Goal: Task Accomplishment & Management: Manage account settings

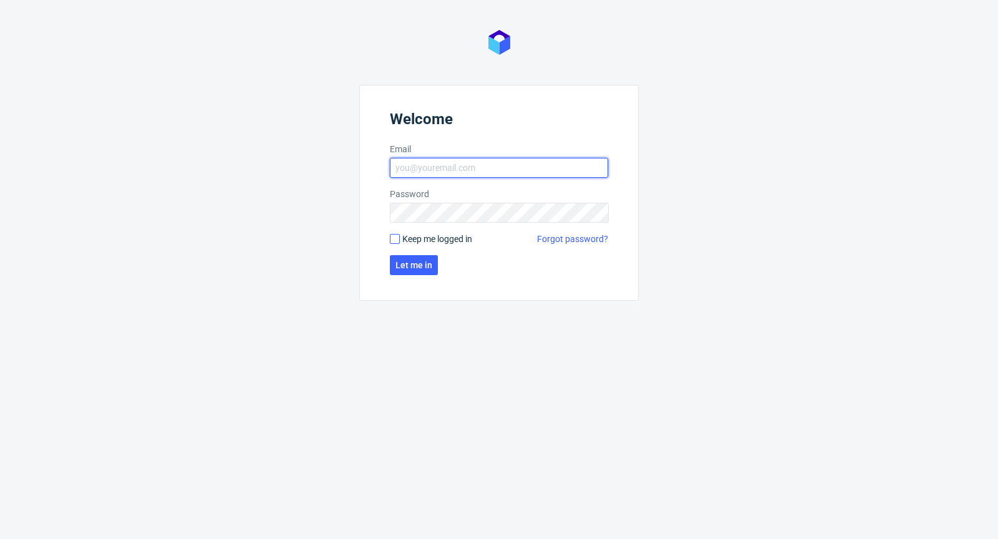
type input "[PERSON_NAME][EMAIL_ADDRESS][PERSON_NAME][DOMAIN_NAME]"
click at [394, 242] on input "Keep me logged in" at bounding box center [395, 239] width 10 height 10
checkbox input "true"
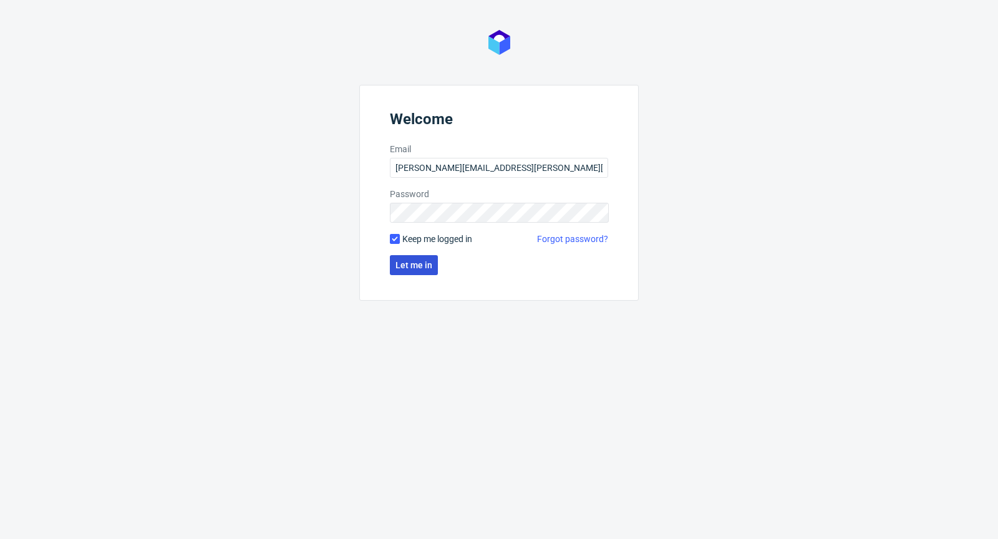
click at [428, 269] on span "Let me in" at bounding box center [413, 265] width 37 height 9
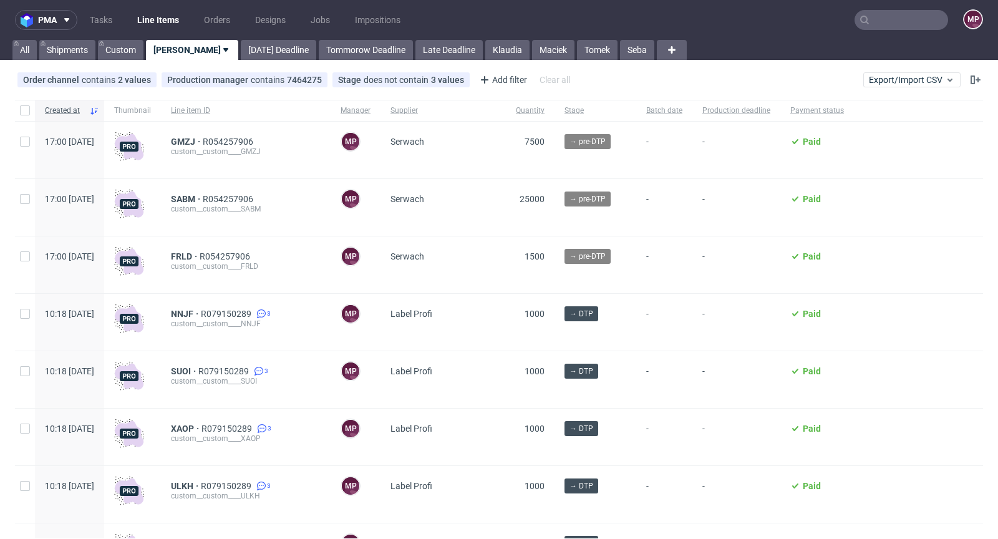
click at [893, 31] on nav "pma Tasks Line Items Orders Designs Jobs Impositions MP" at bounding box center [499, 20] width 998 height 40
click at [895, 27] on input "text" at bounding box center [901, 20] width 94 height 20
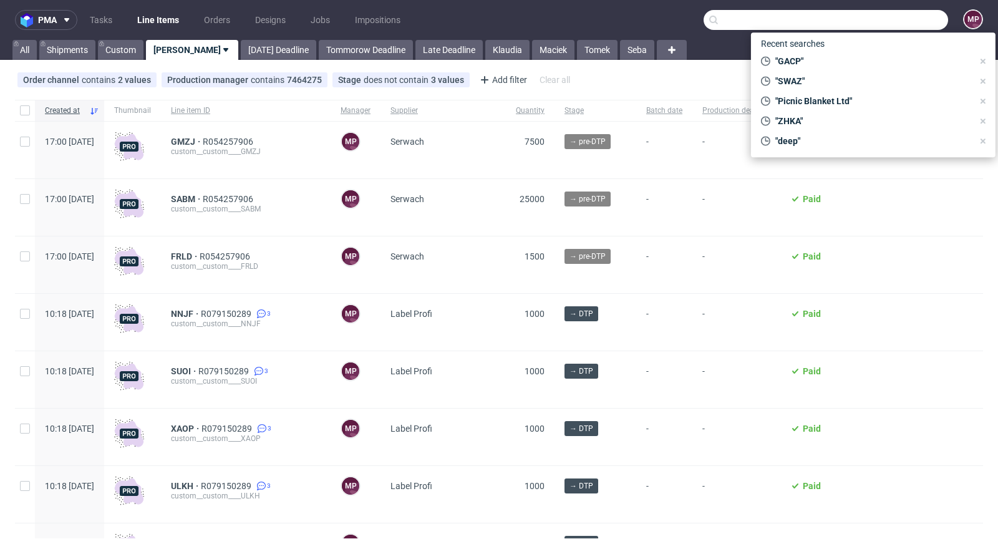
paste input "IVJA"
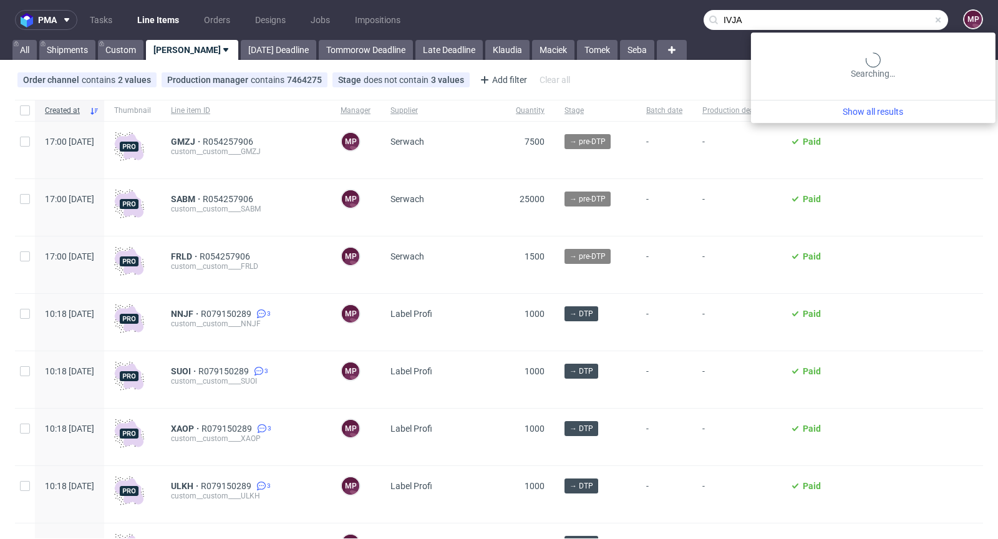
type input "IVJA"
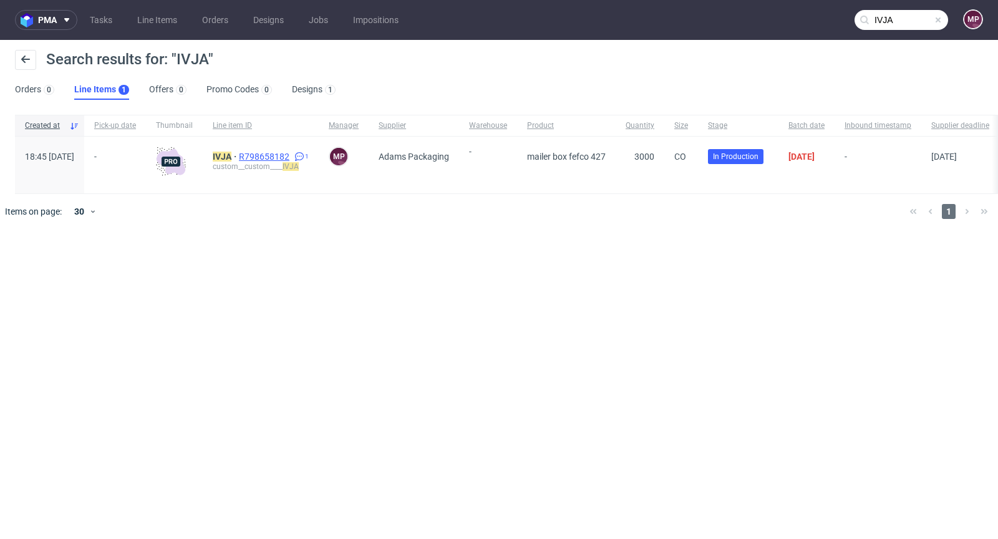
click at [292, 156] on span "R798658182" at bounding box center [265, 156] width 53 height 10
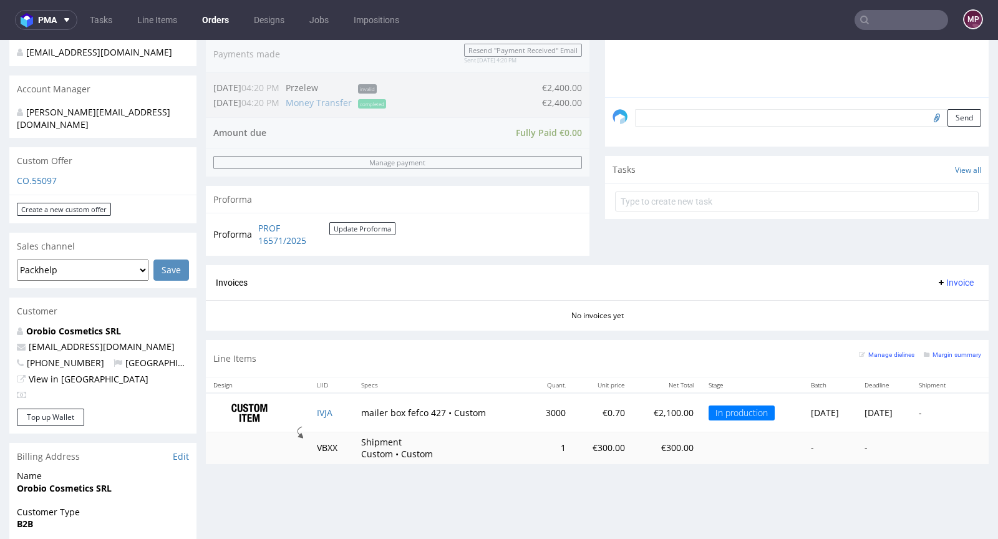
scroll to position [349, 0]
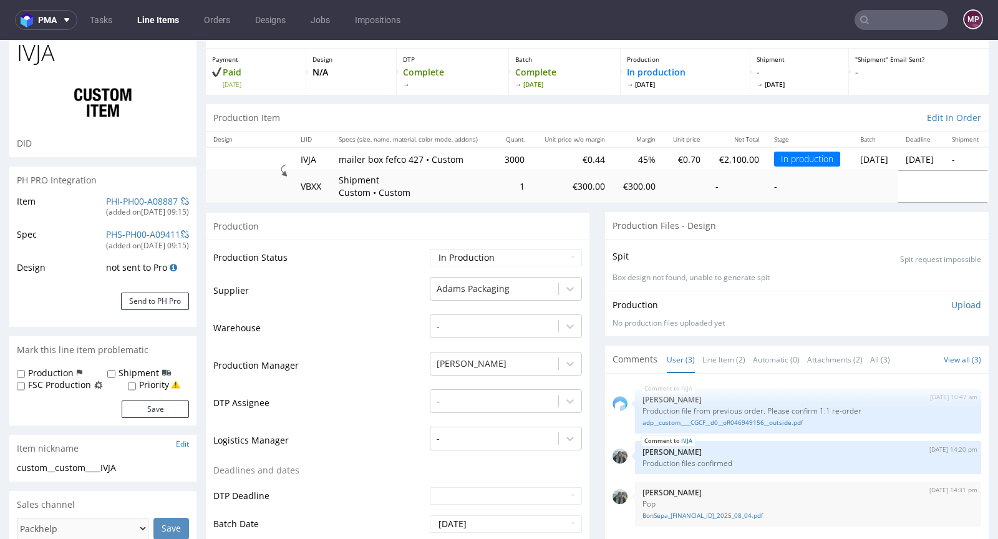
scroll to position [119, 0]
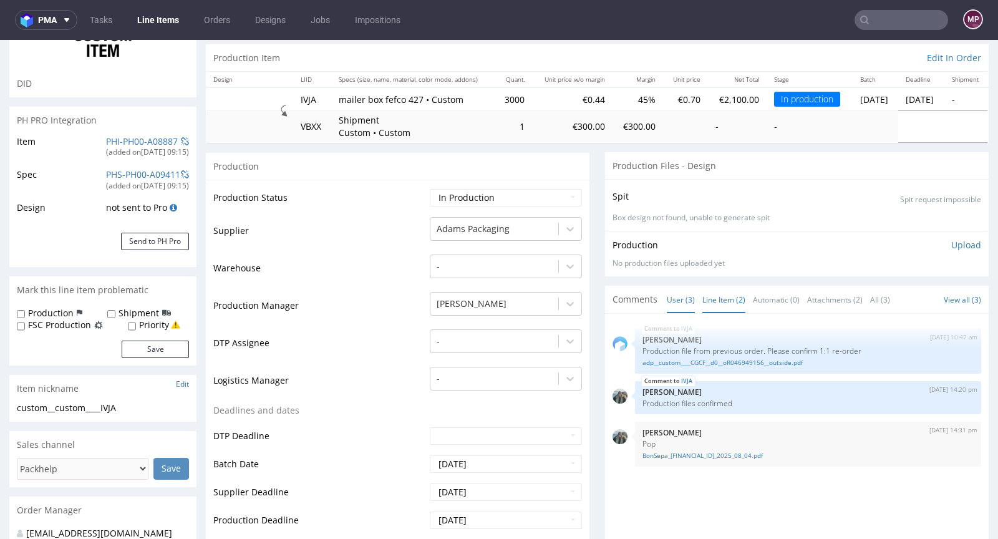
click at [712, 301] on link "Line Item (2)" at bounding box center [723, 299] width 43 height 27
click at [712, 363] on link "adp__custom____CGCF__d0__oR046949156__outside.pdf" at bounding box center [807, 362] width 331 height 9
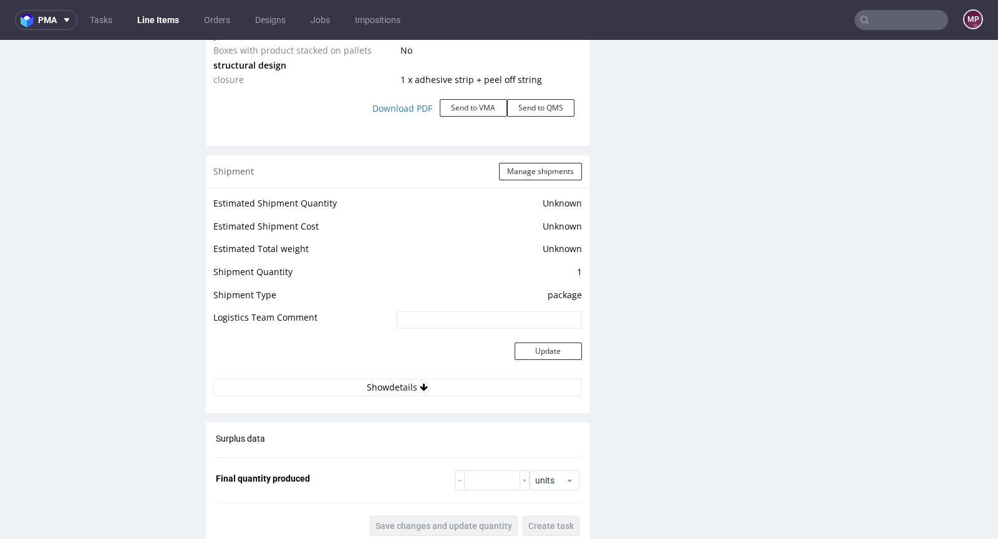
scroll to position [1678, 0]
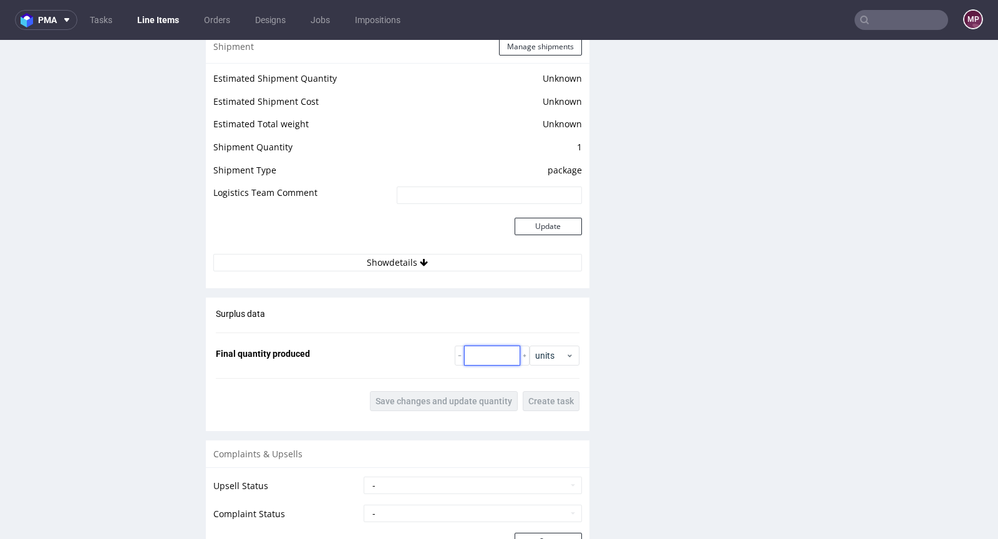
click at [482, 352] on input "number" at bounding box center [492, 355] width 56 height 20
type input "3020"
click at [483, 397] on span "Save changes and update quantity" at bounding box center [443, 401] width 137 height 9
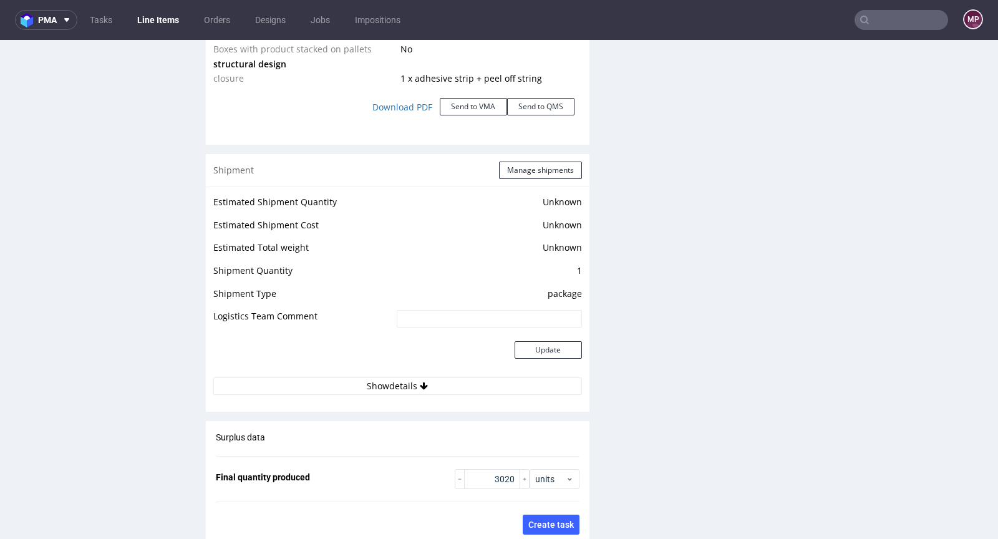
scroll to position [1551, 0]
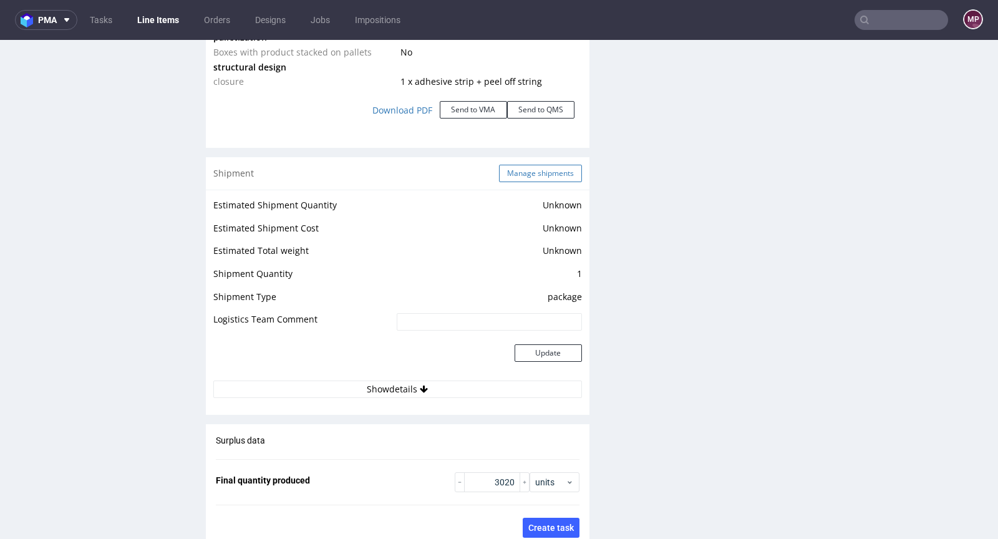
click at [514, 176] on button "Manage shipments" at bounding box center [540, 173] width 83 height 17
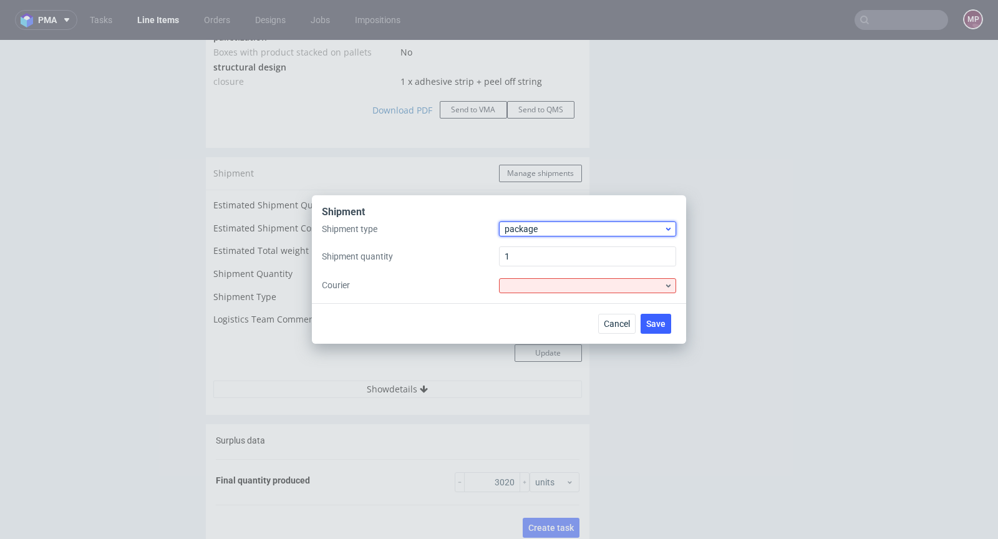
click at [514, 226] on span "package" at bounding box center [583, 229] width 159 height 12
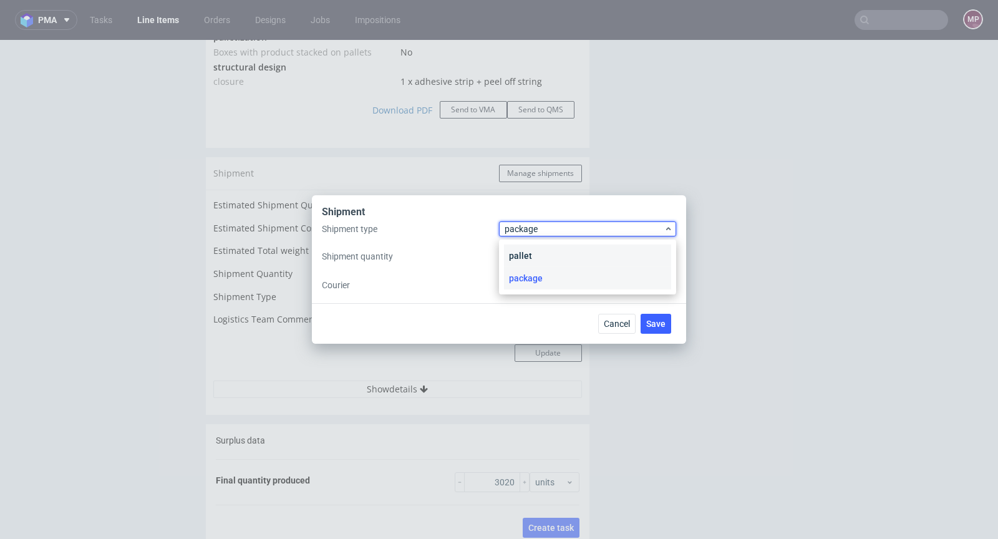
click at [522, 251] on div "pallet" at bounding box center [587, 255] width 167 height 22
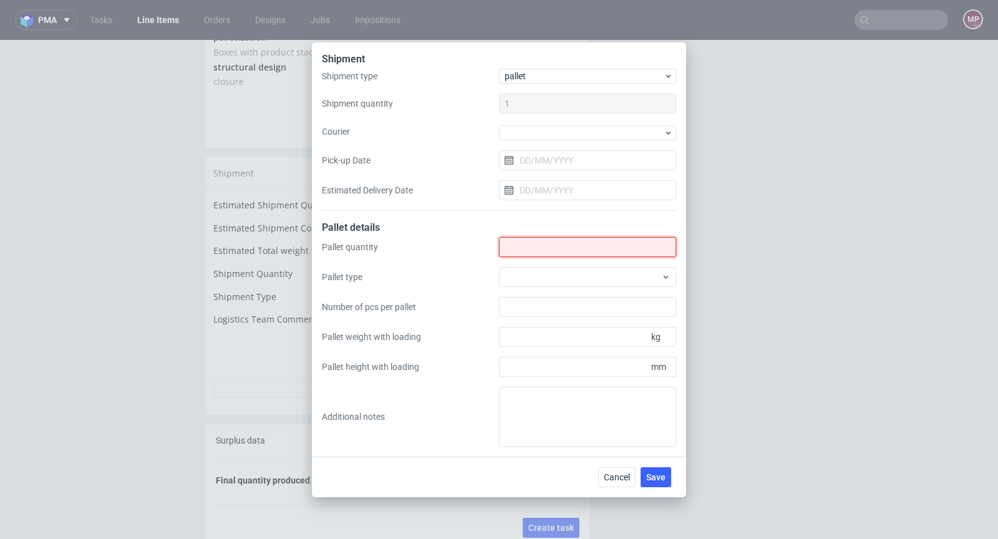
click at [519, 248] on input "Shipment type" at bounding box center [587, 247] width 177 height 20
type input "2"
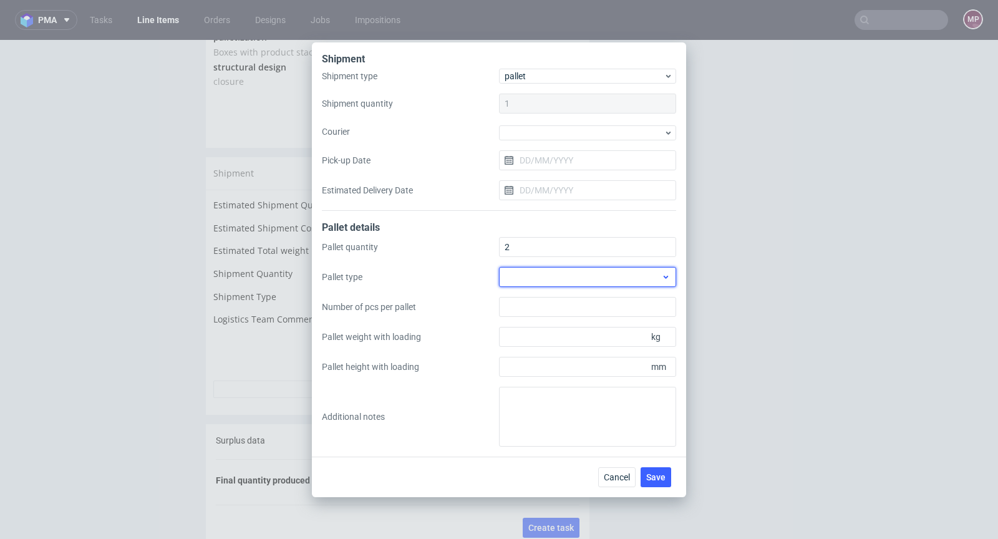
click at [578, 272] on div at bounding box center [587, 277] width 177 height 20
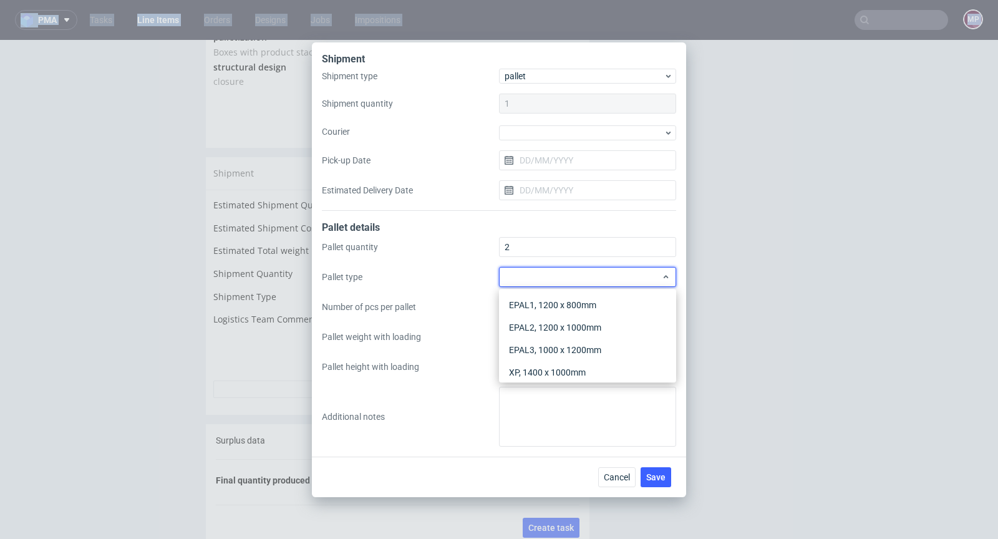
click at [0, 0] on html "pma Tasks Line Items Orders Designs Jobs Impositions MP Shipment Shipment type …" at bounding box center [499, 269] width 998 height 539
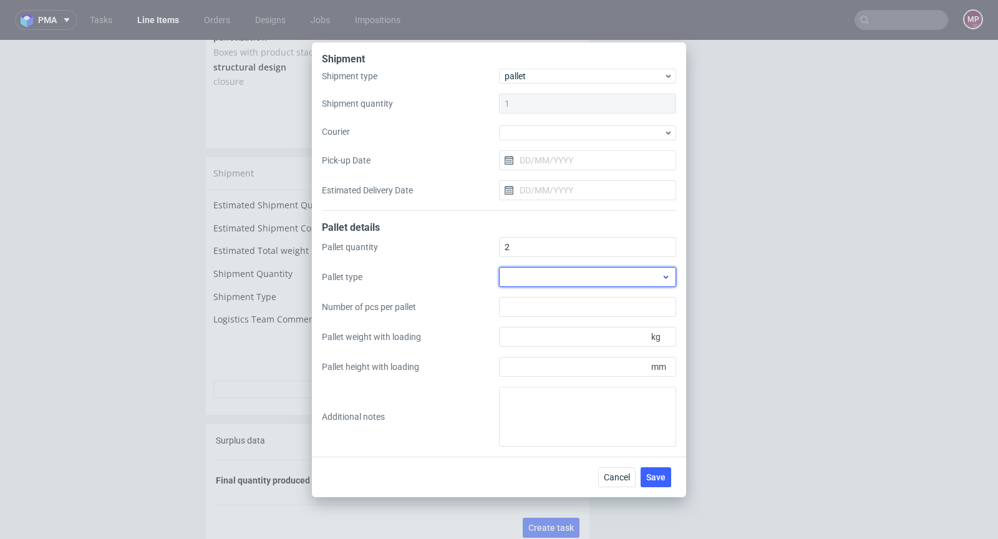
click at [619, 272] on div at bounding box center [587, 277] width 177 height 20
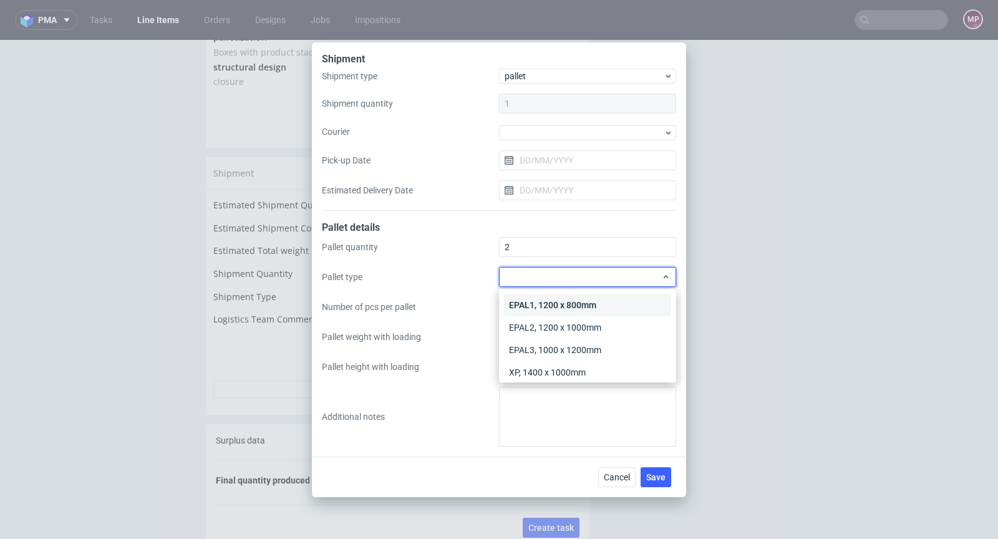
click at [598, 302] on div "EPAL1, 1200 x 800mm" at bounding box center [587, 305] width 167 height 22
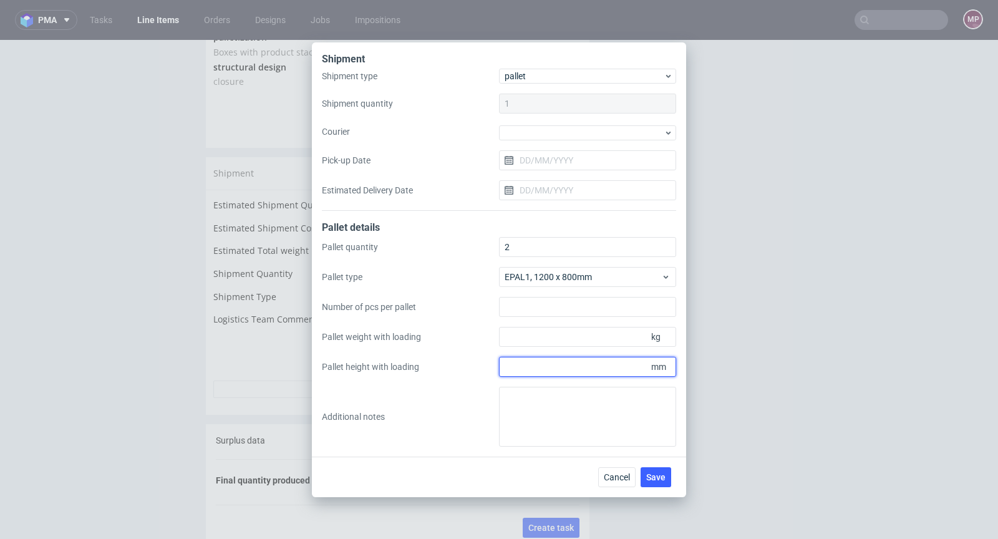
click at [544, 373] on input "Pallet height with loading" at bounding box center [587, 367] width 177 height 20
type input "1800"
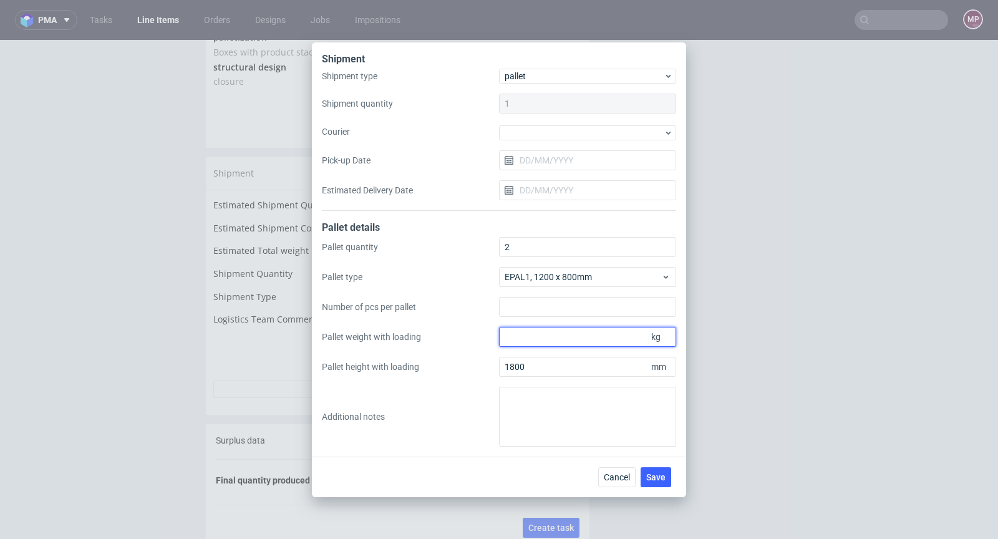
click at [563, 337] on input "Pallet weight with loading" at bounding box center [587, 337] width 177 height 20
type input "301"
click at [652, 469] on button "Save" at bounding box center [655, 477] width 31 height 20
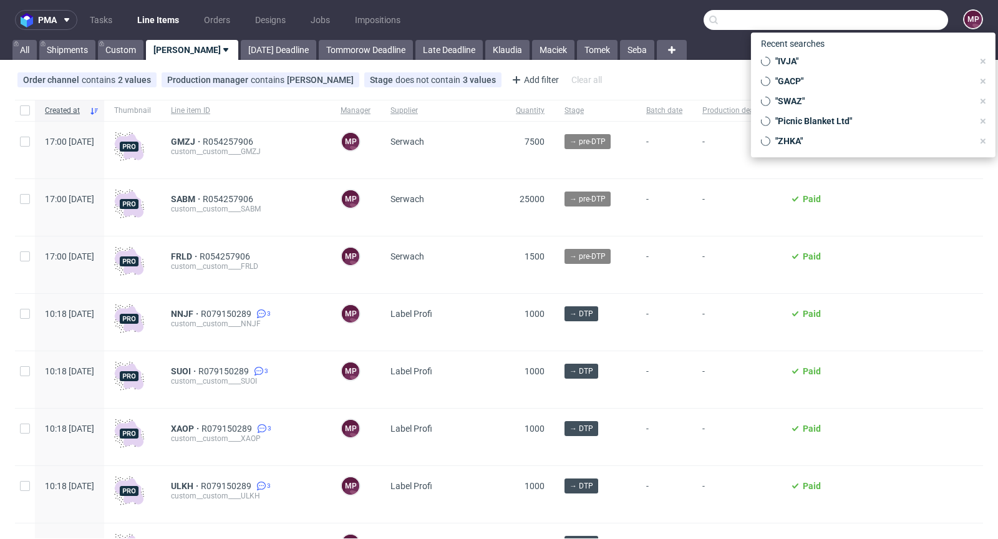
click at [882, 29] on div at bounding box center [825, 20] width 244 height 20
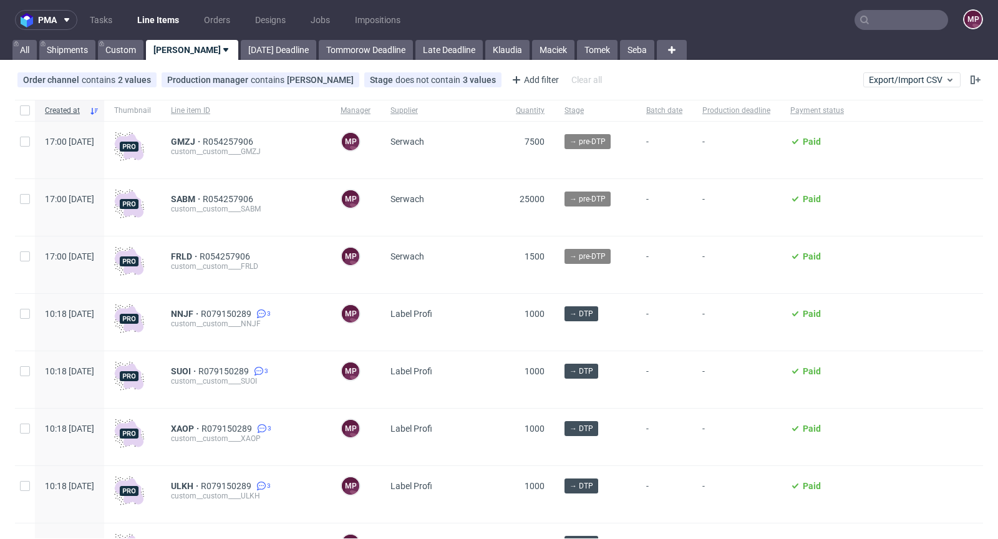
click at [886, 18] on input "text" at bounding box center [901, 20] width 94 height 20
paste input "NUWX"
type input "NUWX"
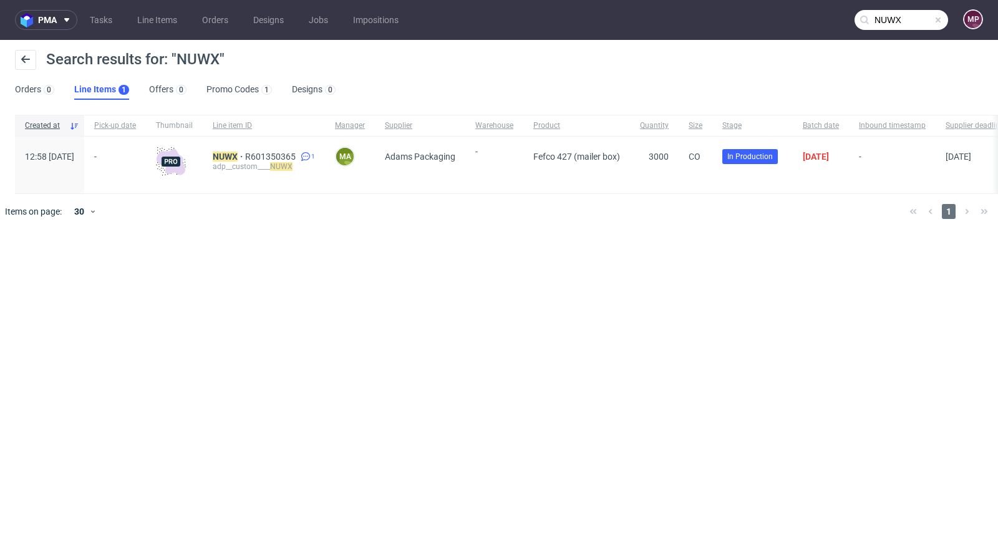
click at [942, 17] on span at bounding box center [938, 20] width 10 height 10
click at [909, 26] on input "text" at bounding box center [901, 20] width 94 height 20
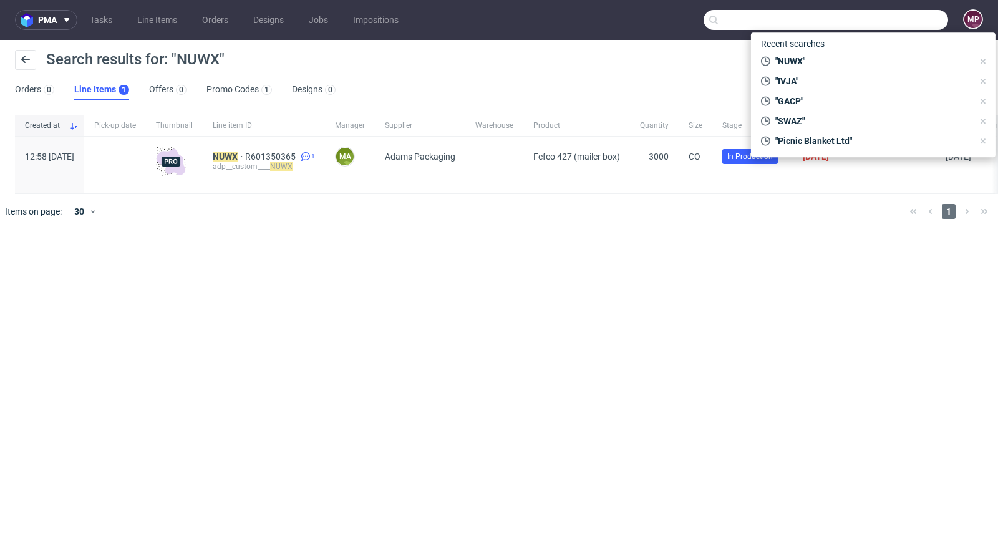
paste input "JGWC"
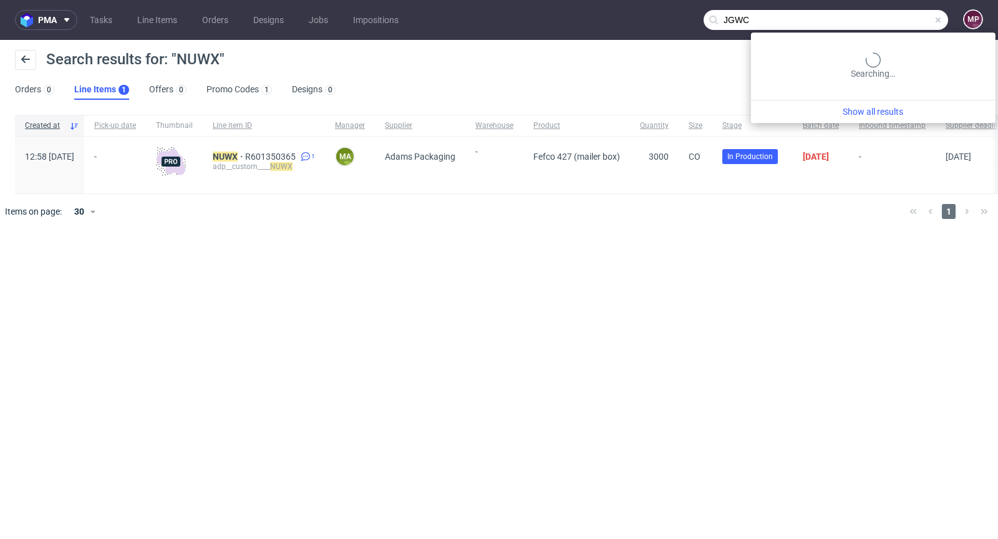
type input "JGWC"
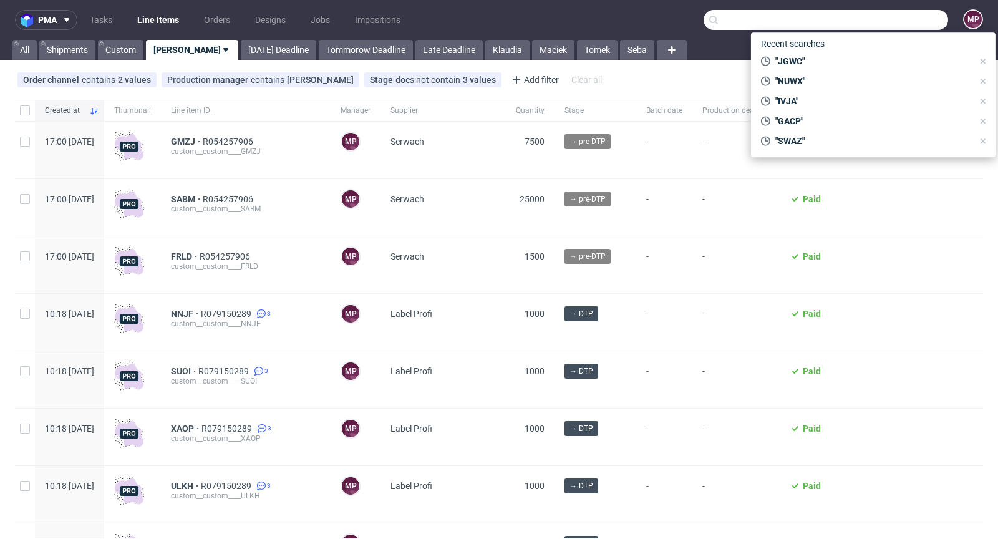
click at [883, 22] on input "text" at bounding box center [825, 20] width 244 height 20
paste input "NUWX"
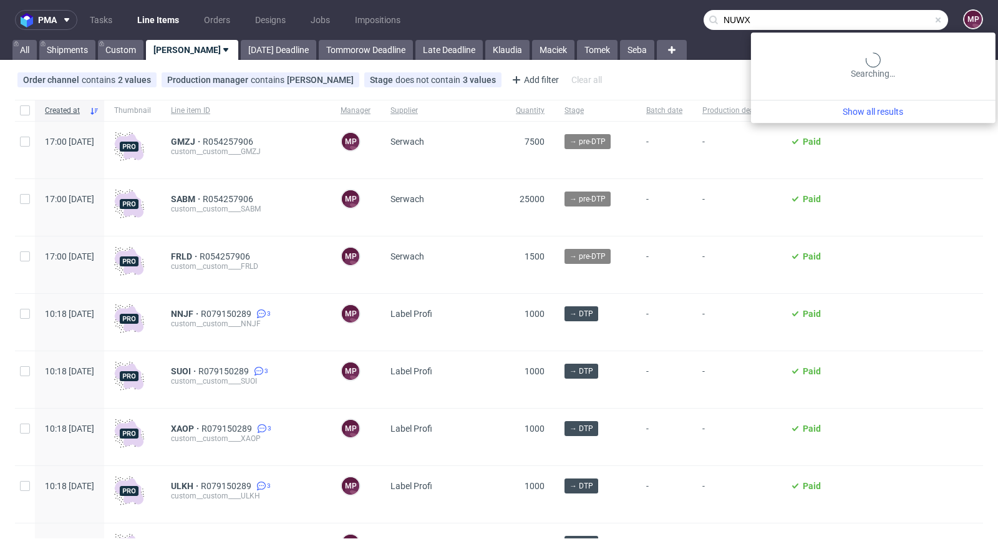
type input "NUWX"
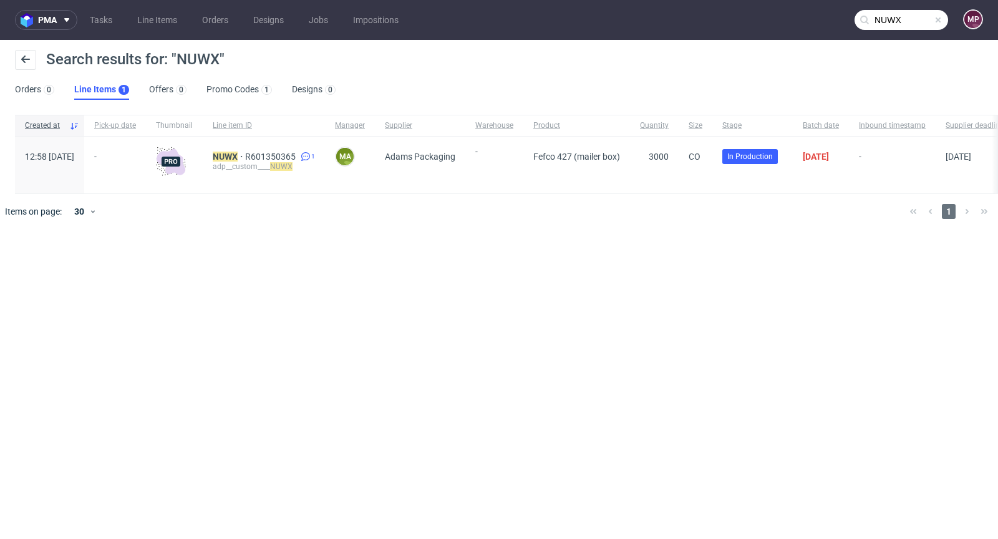
click at [937, 19] on span at bounding box center [938, 20] width 10 height 10
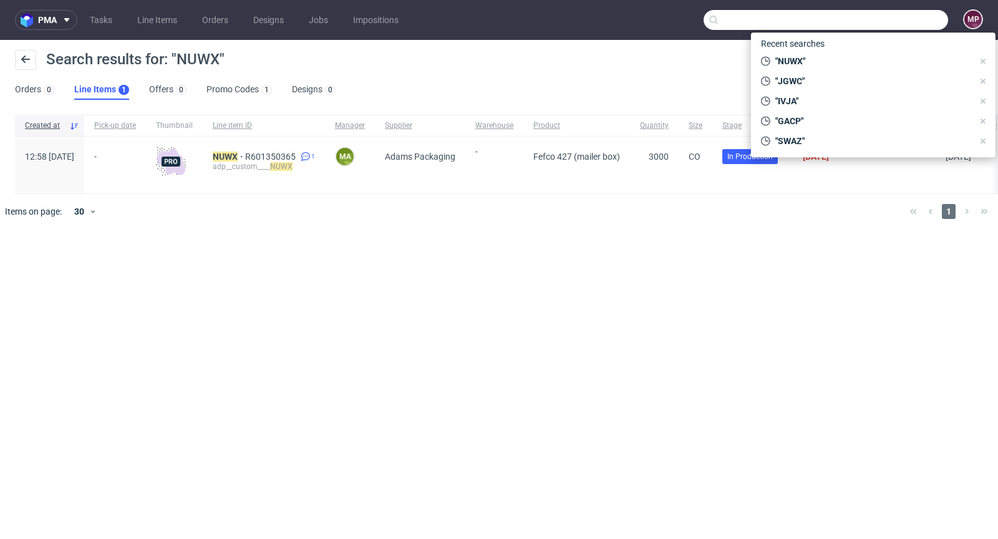
click at [926, 19] on input "text" at bounding box center [825, 20] width 244 height 20
paste input "IVJA"
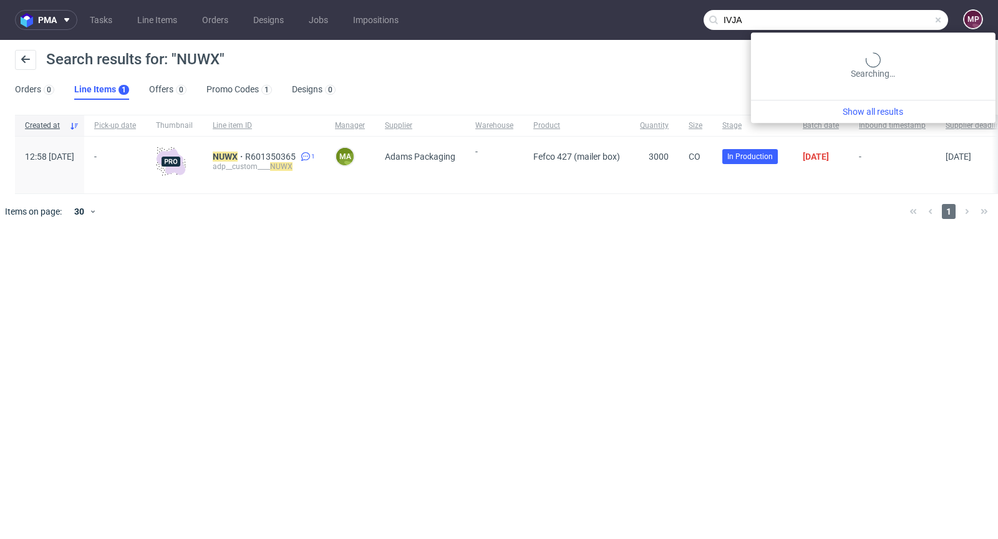
type input "IVJA"
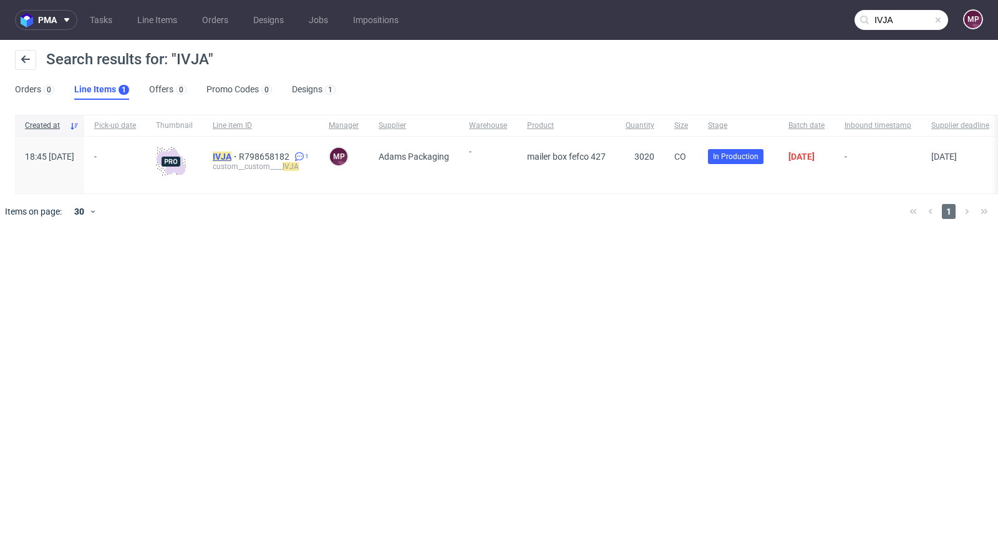
click at [231, 153] on mark "IVJA" at bounding box center [222, 156] width 19 height 10
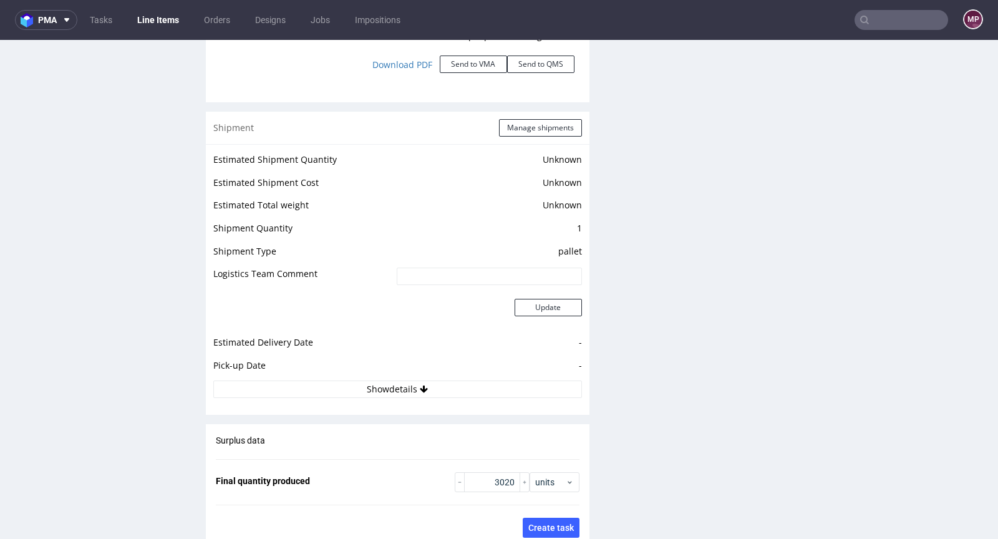
scroll to position [1674, 0]
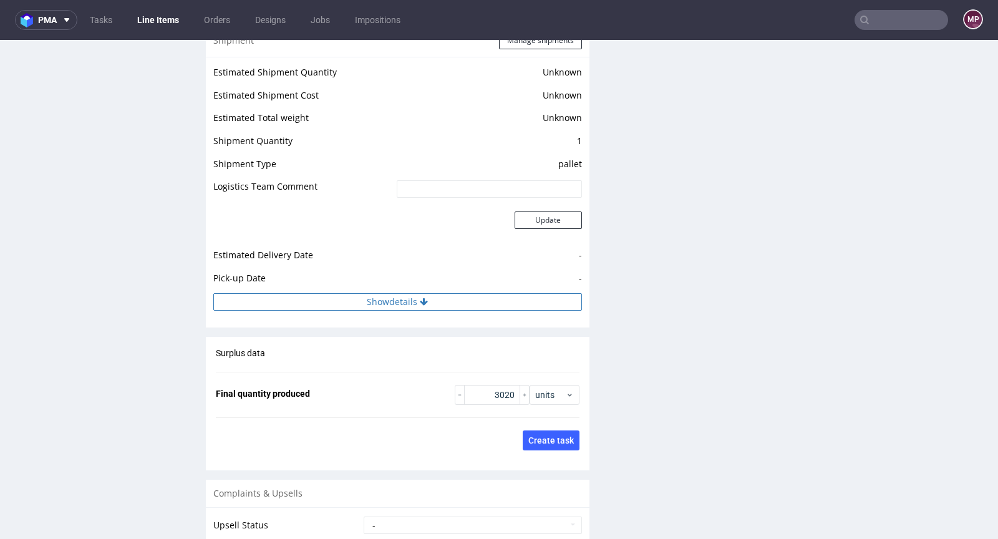
click at [454, 303] on button "Show details" at bounding box center [397, 301] width 368 height 17
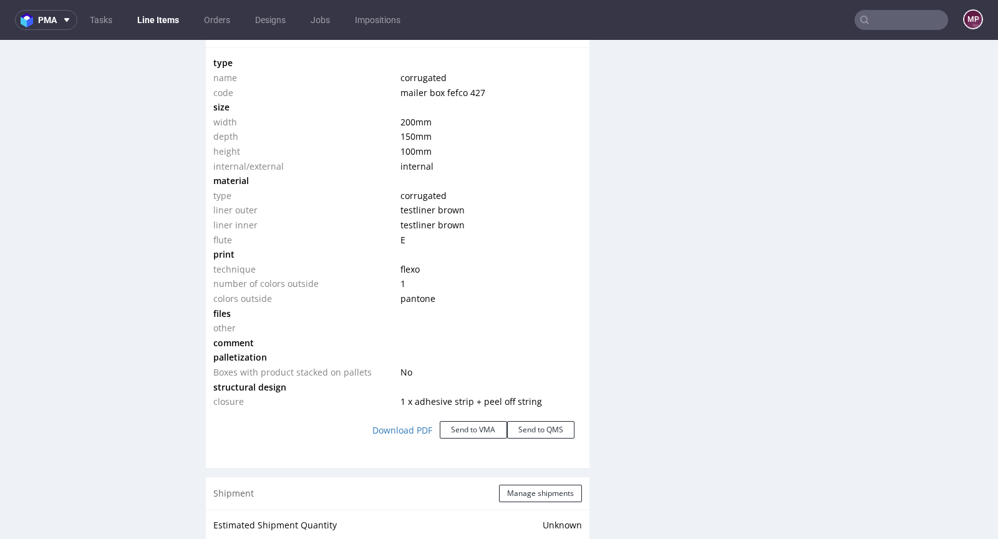
scroll to position [0, 0]
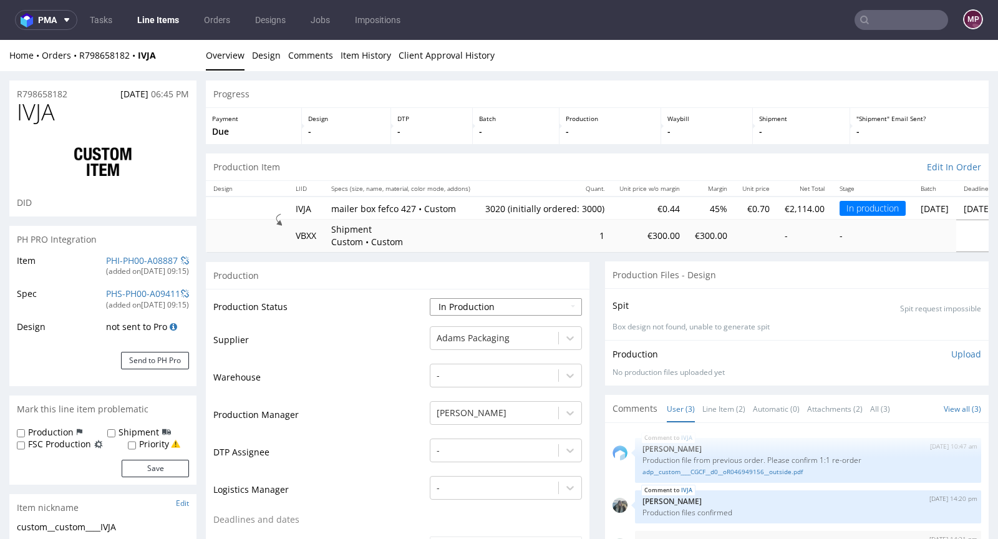
click at [469, 304] on select "Waiting for Artwork Waiting for Diecut Waiting for Mockup Waiting for DTP Waiti…" at bounding box center [506, 306] width 152 height 17
select select "production_complete"
click at [430, 298] on select "Waiting for Artwork Waiting for Diecut Waiting for Mockup Waiting for DTP Waiti…" at bounding box center [506, 306] width 152 height 17
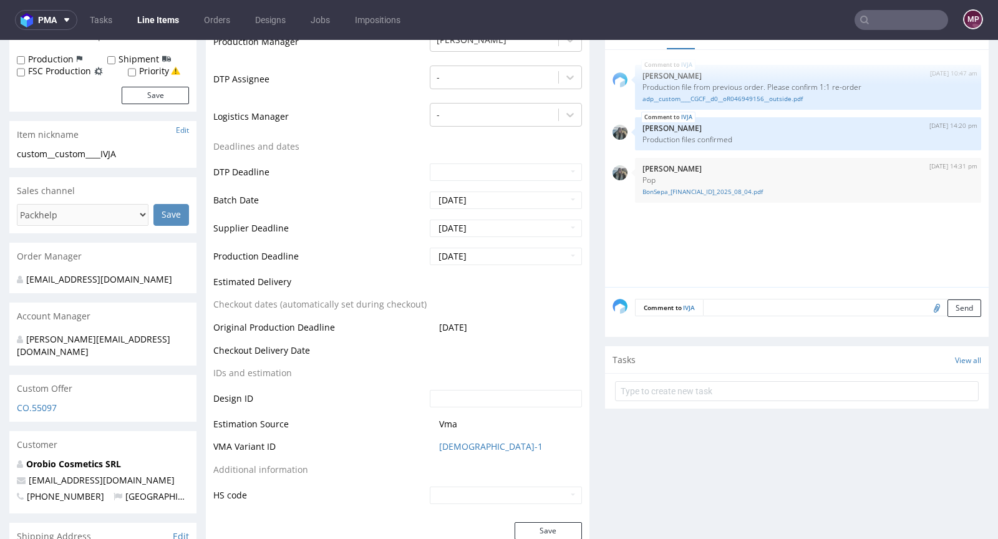
scroll to position [742, 0]
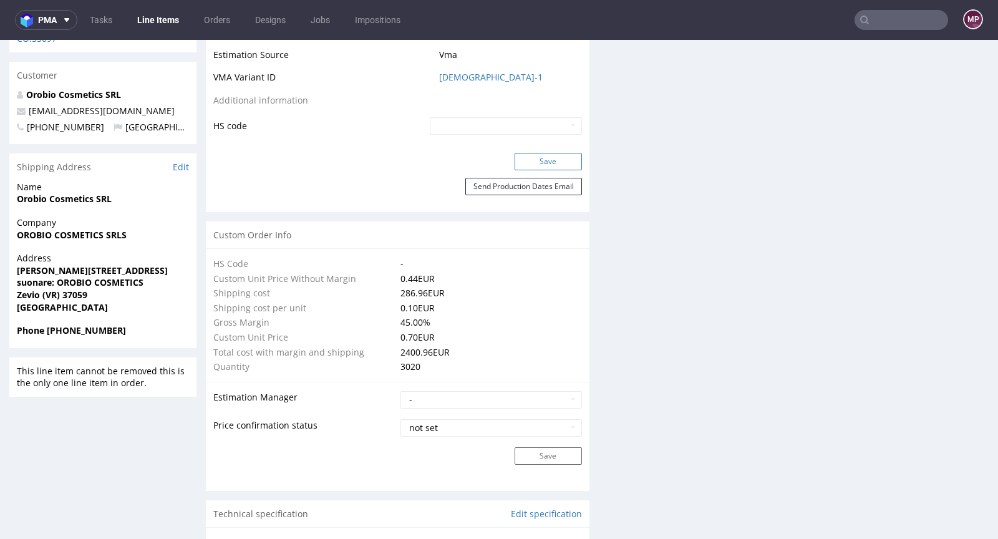
click at [544, 163] on button "Save" at bounding box center [547, 161] width 67 height 17
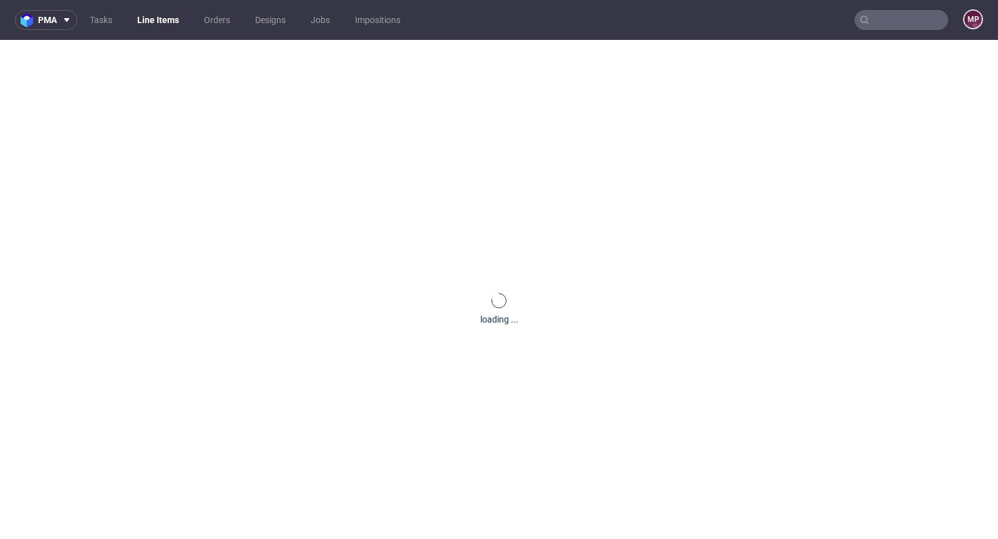
scroll to position [0, 0]
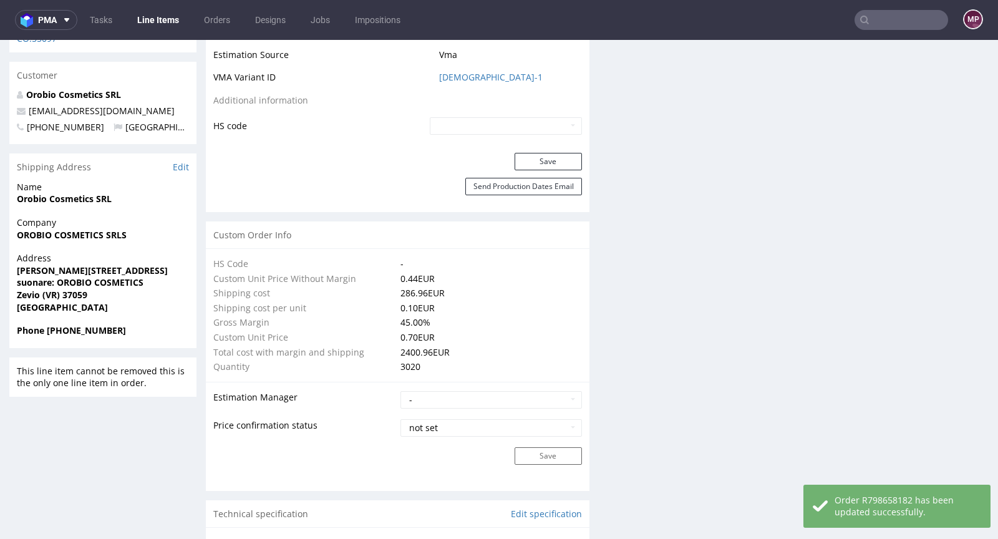
type input "3020"
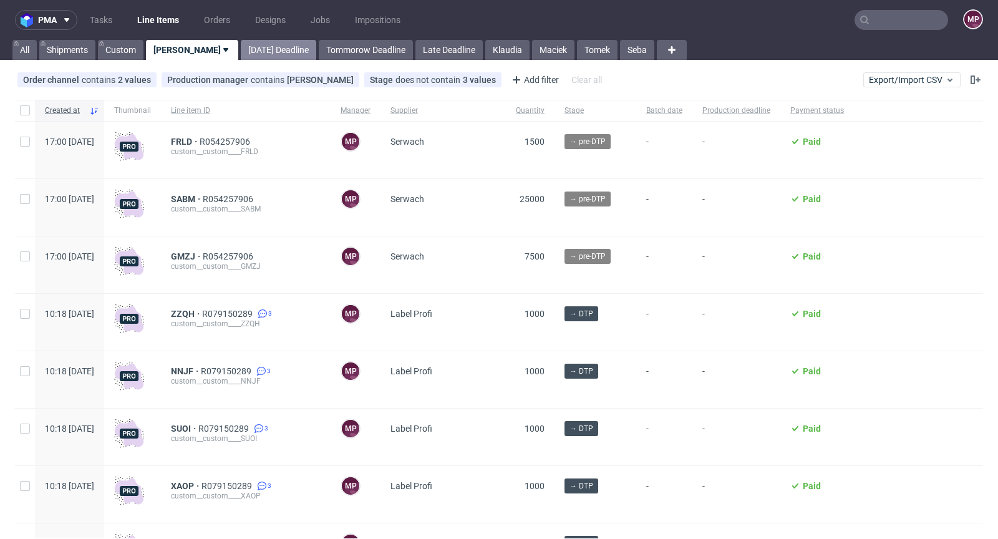
click at [241, 55] on link "[DATE] Deadline" at bounding box center [278, 50] width 75 height 20
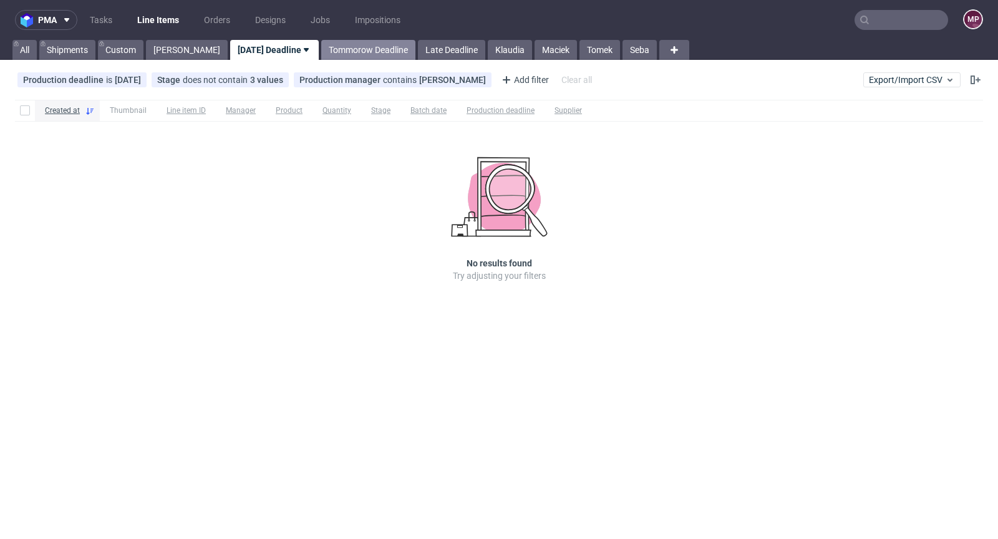
click at [324, 50] on link "Tommorow Deadline" at bounding box center [368, 50] width 94 height 20
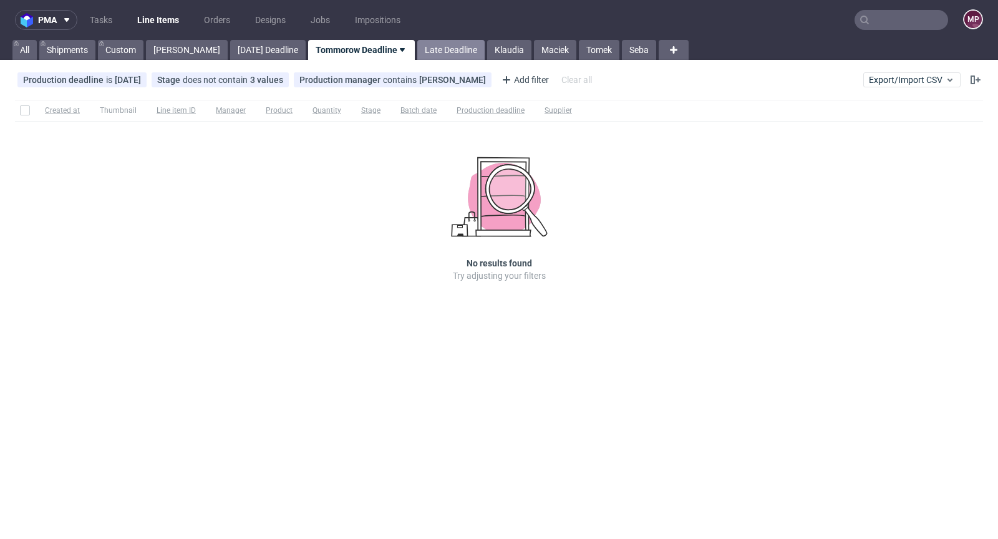
click at [417, 50] on link "Late Deadline" at bounding box center [450, 50] width 67 height 20
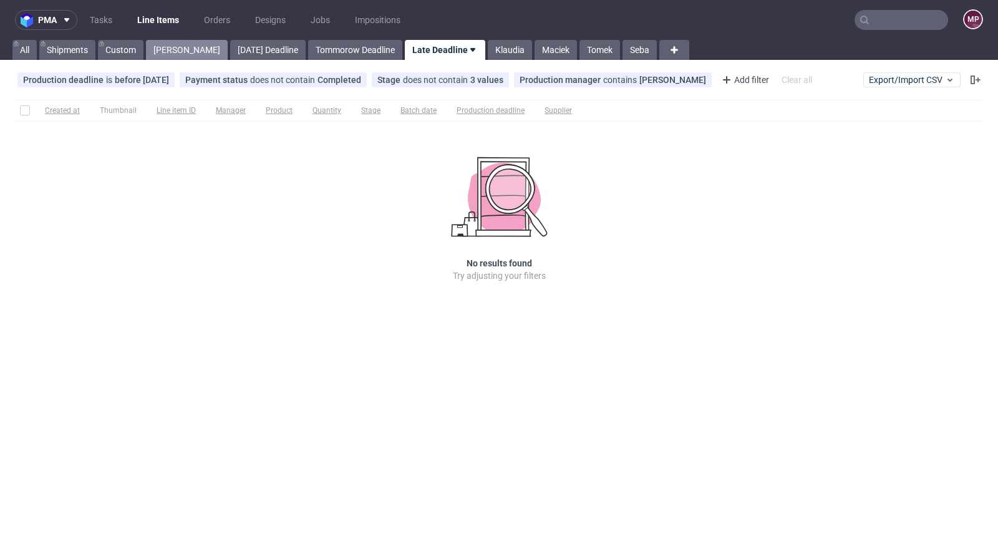
click at [183, 49] on link "[PERSON_NAME]" at bounding box center [187, 50] width 82 height 20
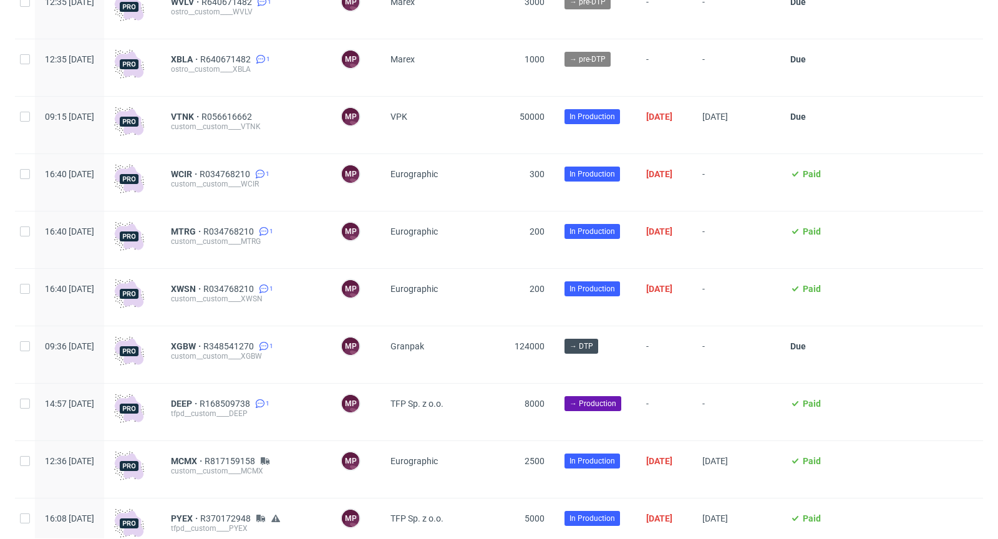
scroll to position [840, 0]
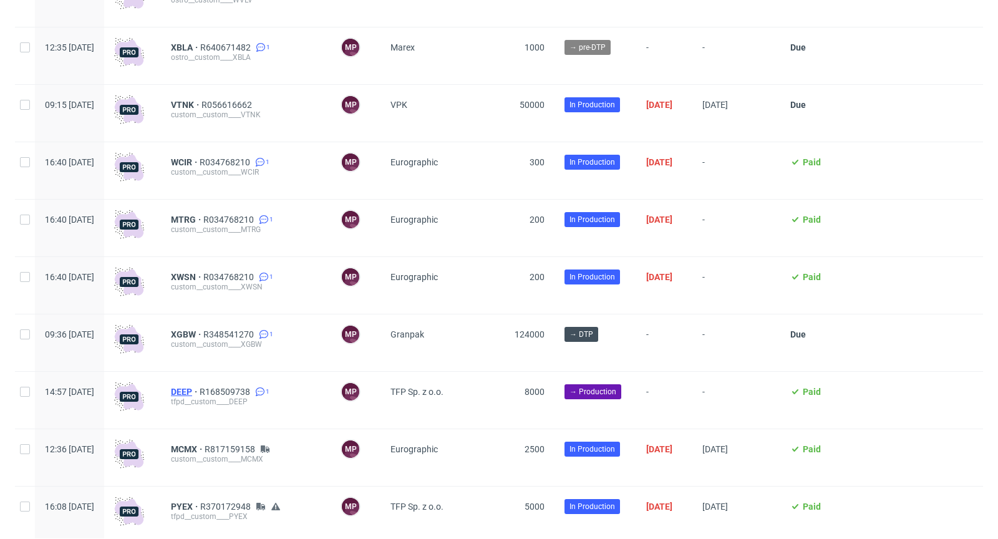
click at [200, 390] on span "DEEP" at bounding box center [185, 392] width 29 height 10
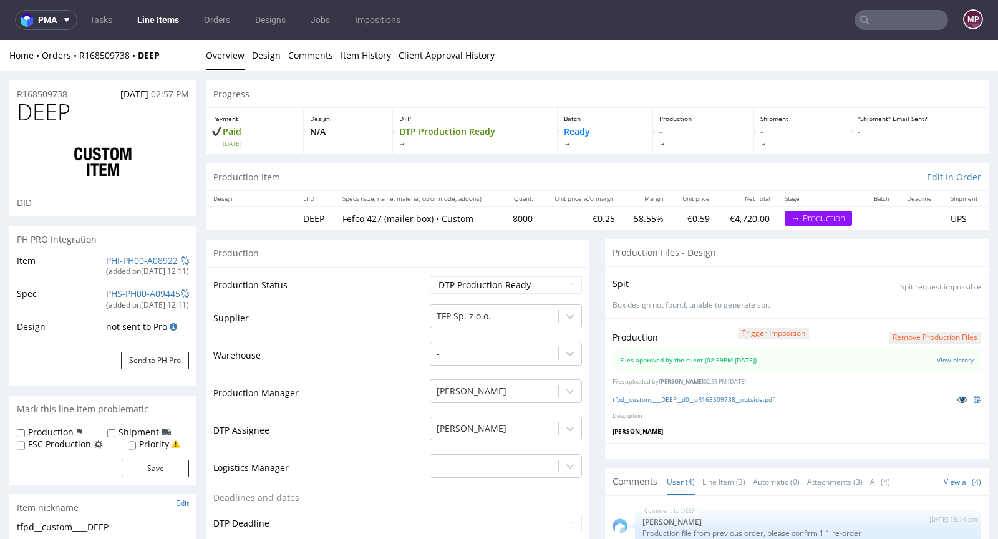
click at [957, 395] on icon at bounding box center [962, 399] width 10 height 9
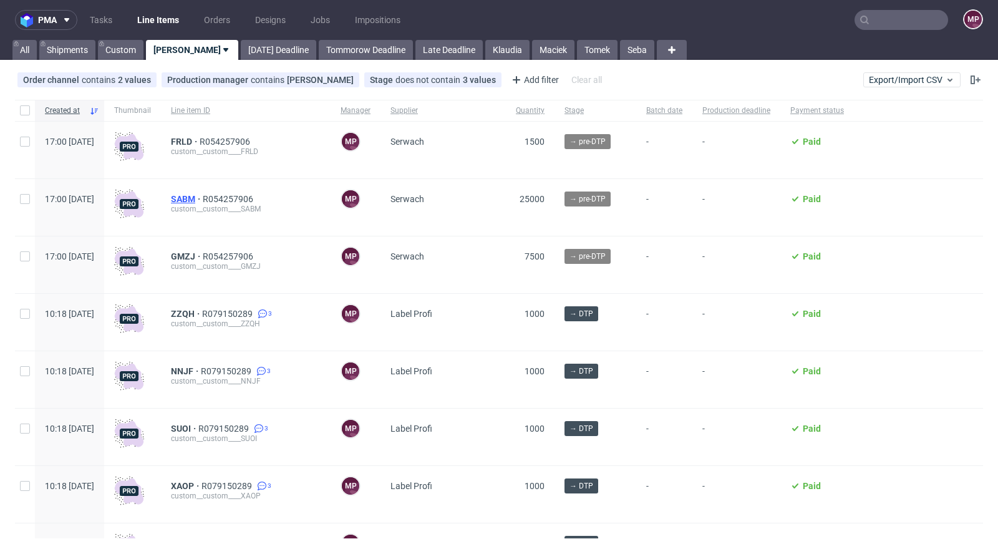
click at [203, 198] on span "SABM" at bounding box center [187, 199] width 32 height 10
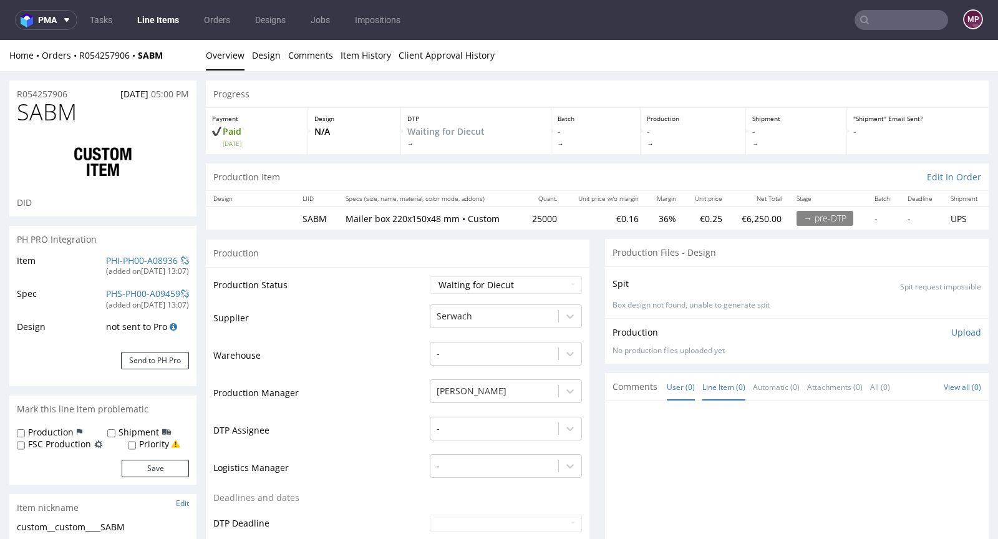
click at [714, 393] on link "Line Item (0)" at bounding box center [723, 386] width 43 height 27
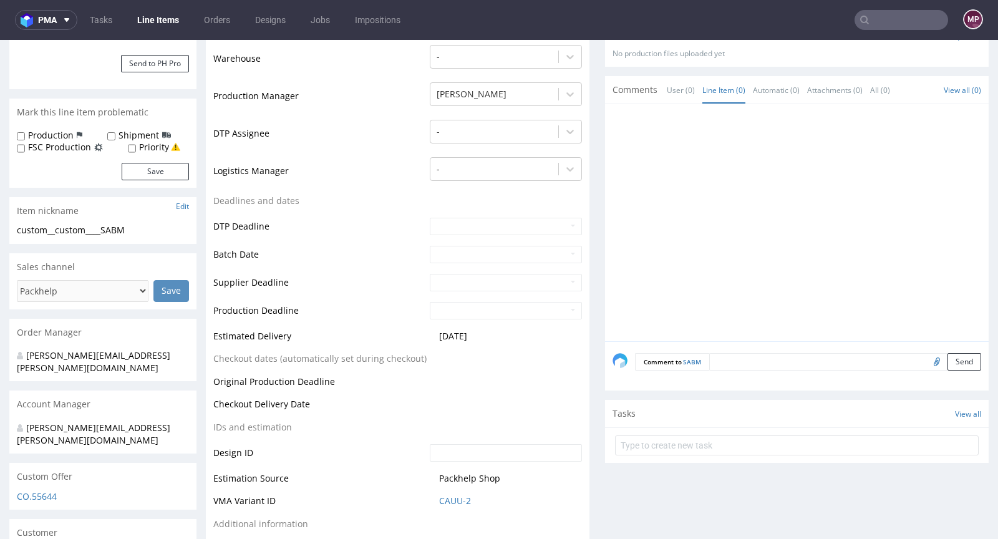
scroll to position [324, 0]
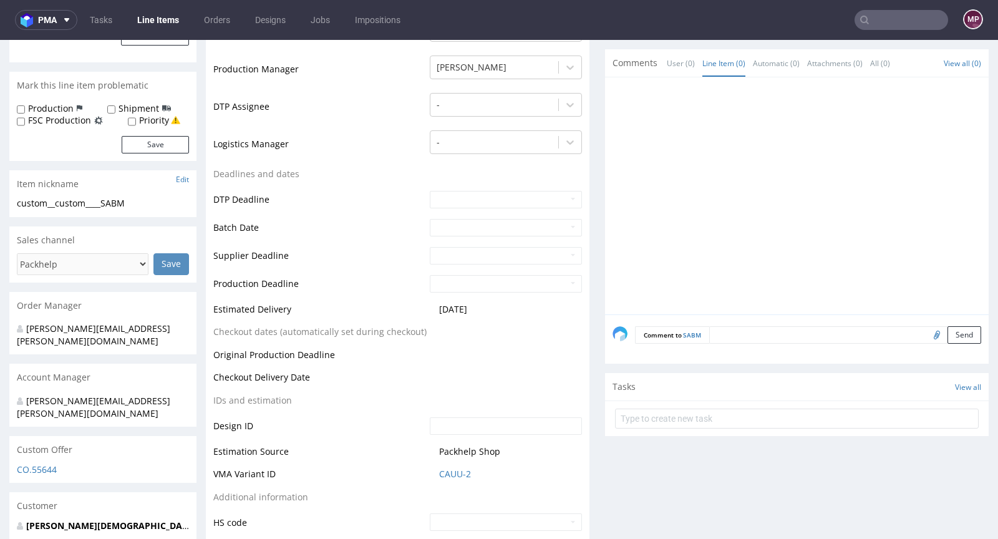
click at [738, 328] on textarea at bounding box center [845, 334] width 272 height 17
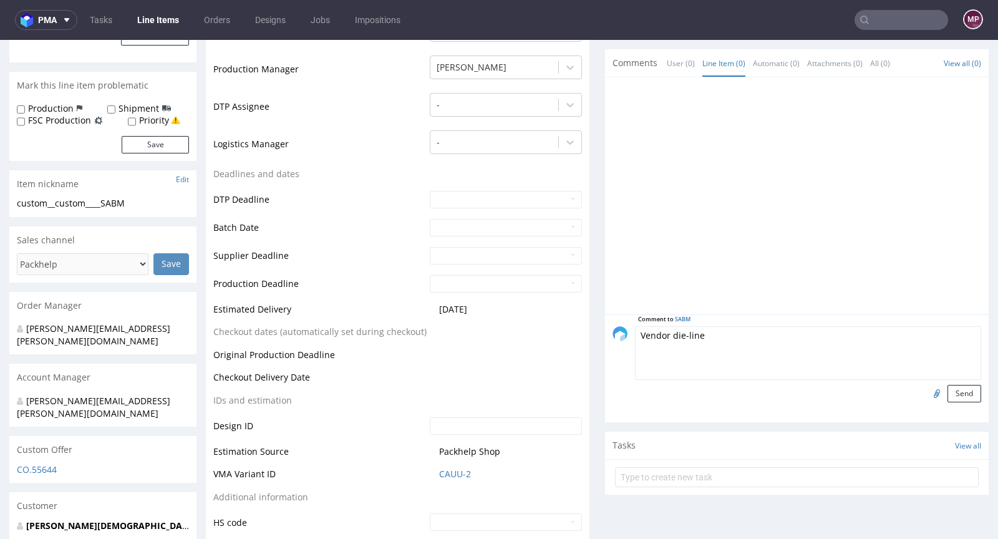
type textarea "Vendor die-line"
click at [926, 388] on input "file" at bounding box center [934, 393] width 17 height 16
type input "C:\fakepath\a42957-sabm-204x144x44xe.pdf"
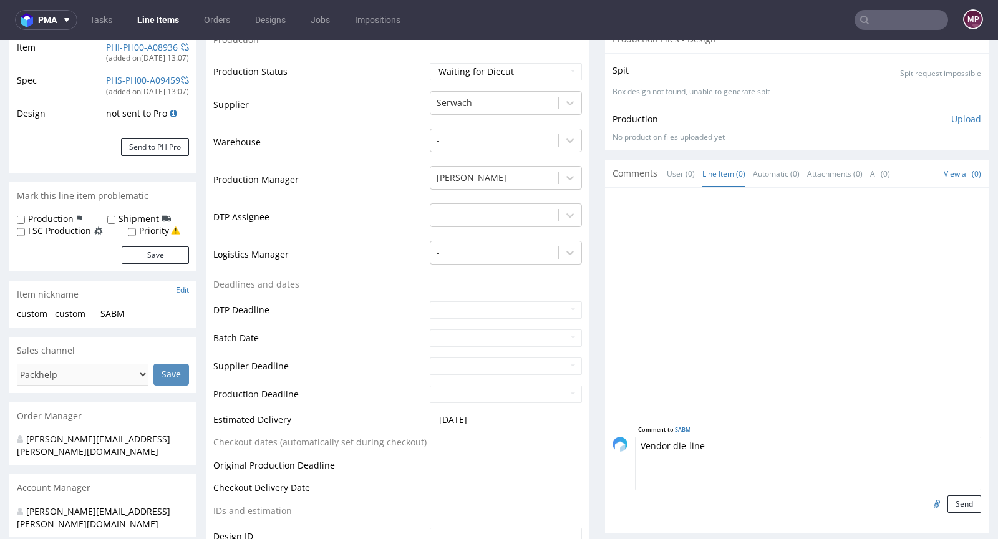
scroll to position [293, 0]
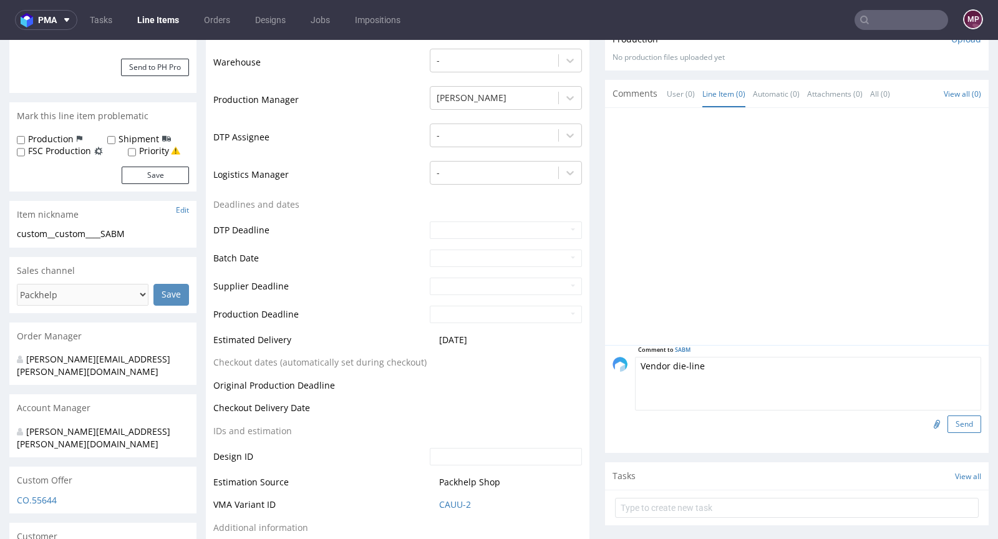
click at [947, 416] on button "Send" at bounding box center [964, 423] width 34 height 17
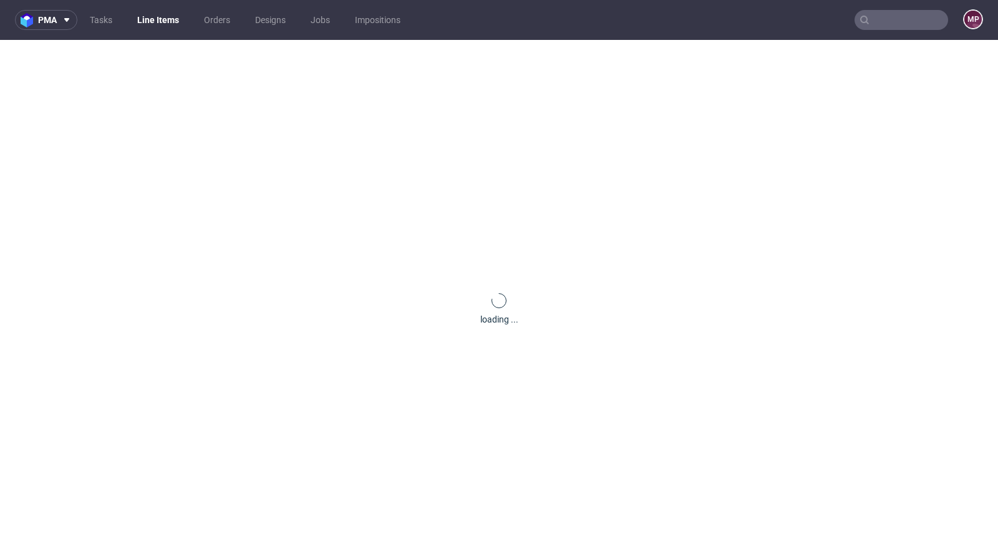
scroll to position [0, 0]
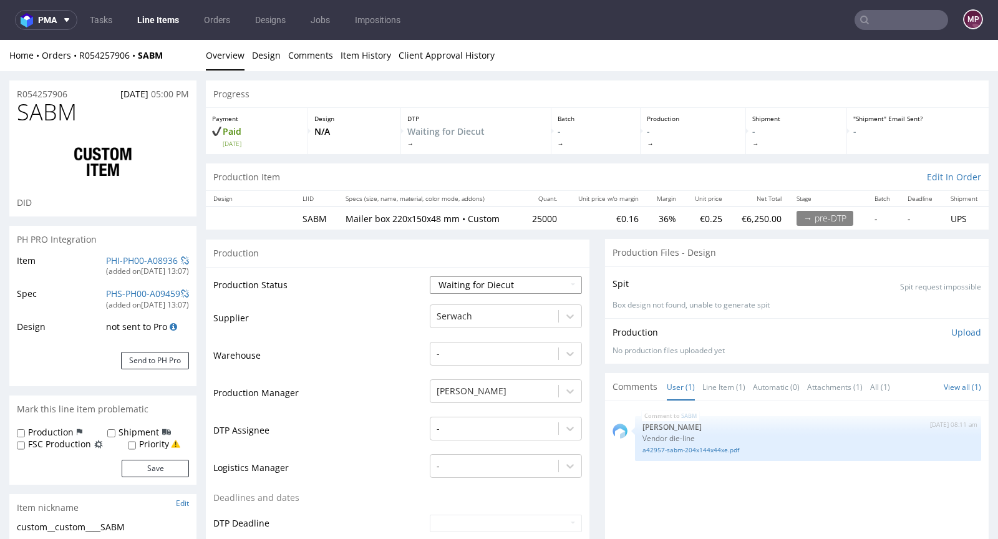
click at [489, 280] on select "Waiting for Artwork Waiting for Diecut Waiting for Mockup Waiting for DTP Waiti…" at bounding box center [506, 284] width 152 height 17
select select "pre_dtp_waiting_for_artwork"
click at [430, 276] on select "Waiting for Artwork Waiting for Diecut Waiting for Mockup Waiting for DTP Waiti…" at bounding box center [506, 284] width 152 height 17
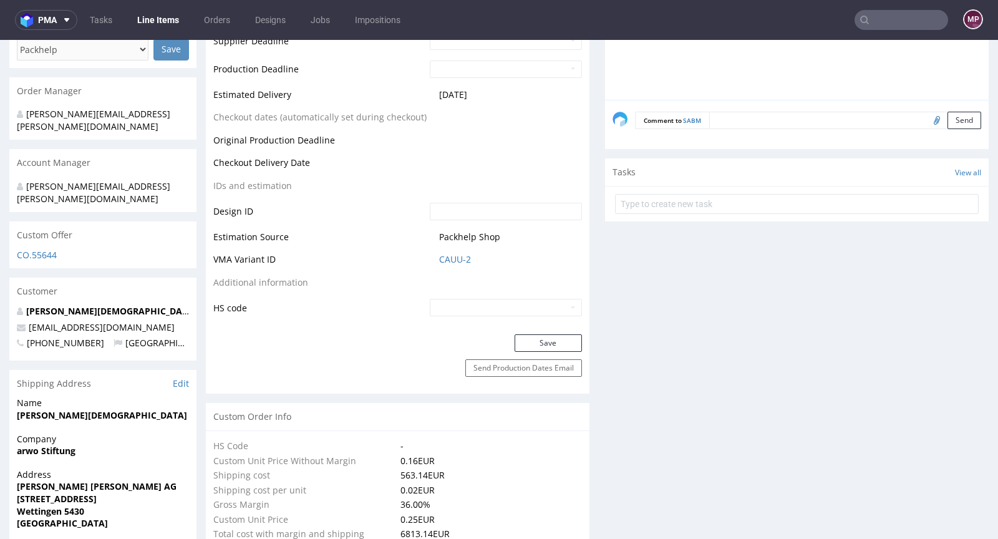
scroll to position [539, 0]
click at [534, 337] on button "Save" at bounding box center [547, 341] width 67 height 17
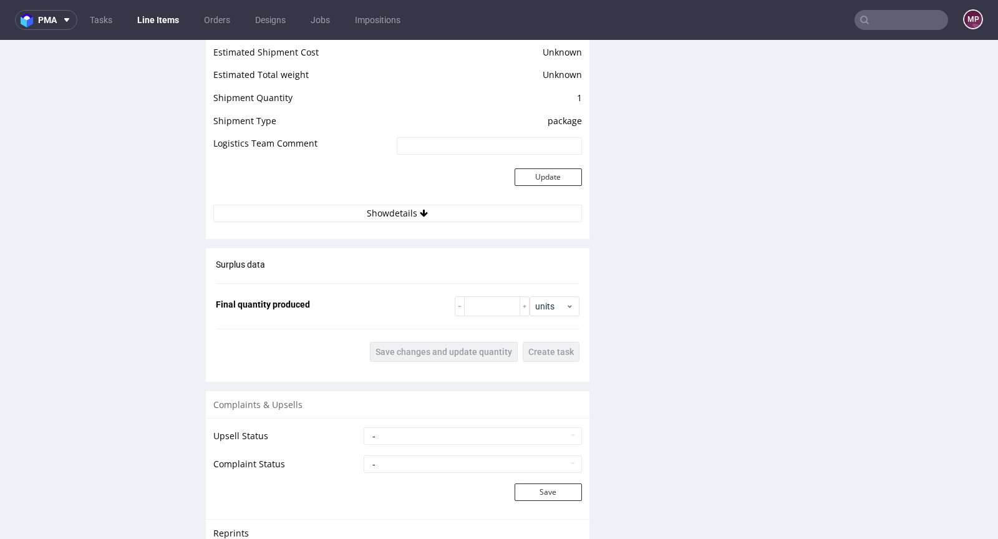
scroll to position [1819, 0]
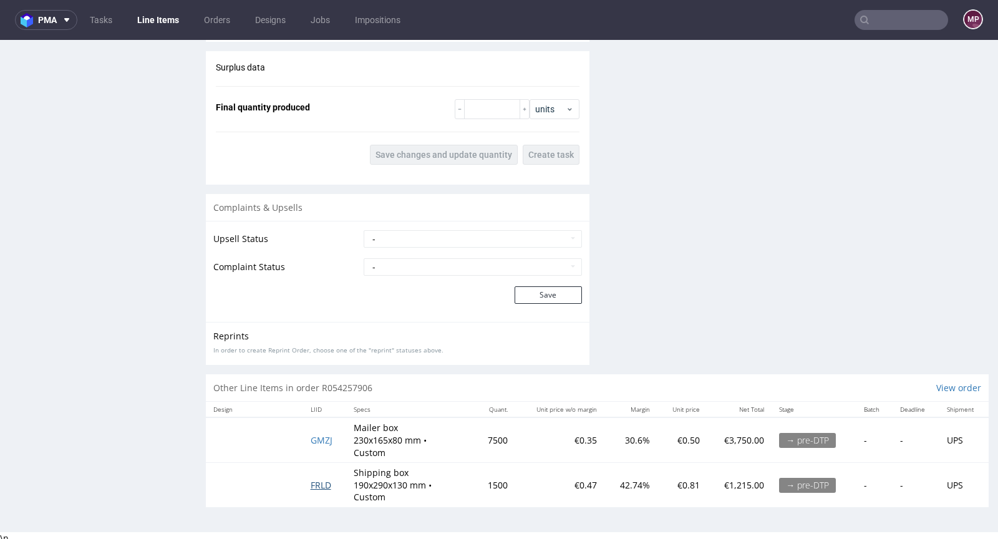
click at [319, 479] on span "FRLD" at bounding box center [320, 485] width 21 height 12
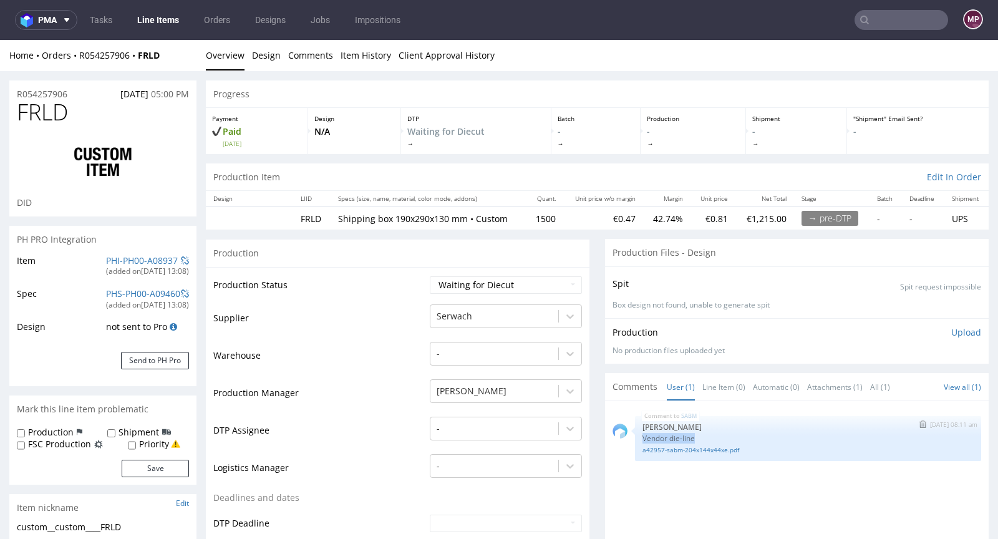
drag, startPoint x: 694, startPoint y: 435, endPoint x: 628, endPoint y: 439, distance: 66.2
click at [635, 439] on div "SABM [DATE] 08:11 am [PERSON_NAME] Vendor die-line a42957-sabm-204x144x44xe.pdf" at bounding box center [808, 438] width 346 height 45
copy p "Vendor die-line"
click at [723, 383] on link "Line Item (0)" at bounding box center [723, 386] width 43 height 27
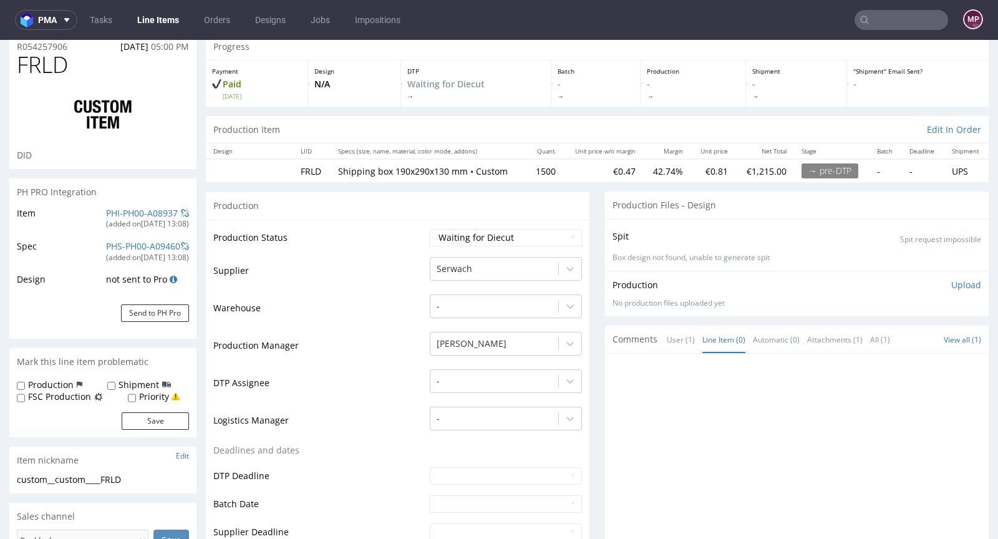
scroll to position [246, 0]
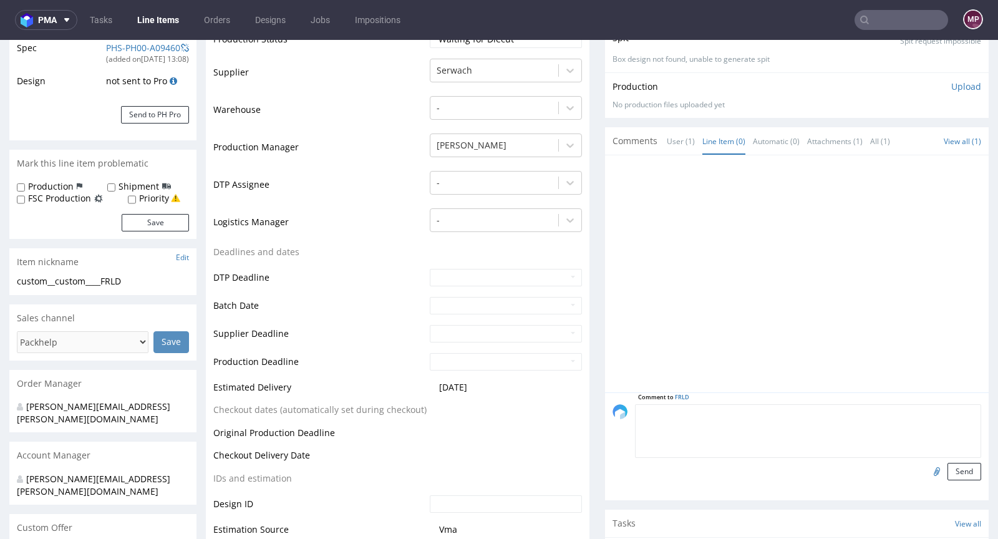
click at [727, 415] on textarea at bounding box center [808, 431] width 346 height 54
paste textarea "Vendor die-line"
type textarea "Vendor die-line"
click at [926, 468] on input "file" at bounding box center [934, 471] width 17 height 16
type input "C:\fakepath\a42762-frld-290x190x130xb.pdf"
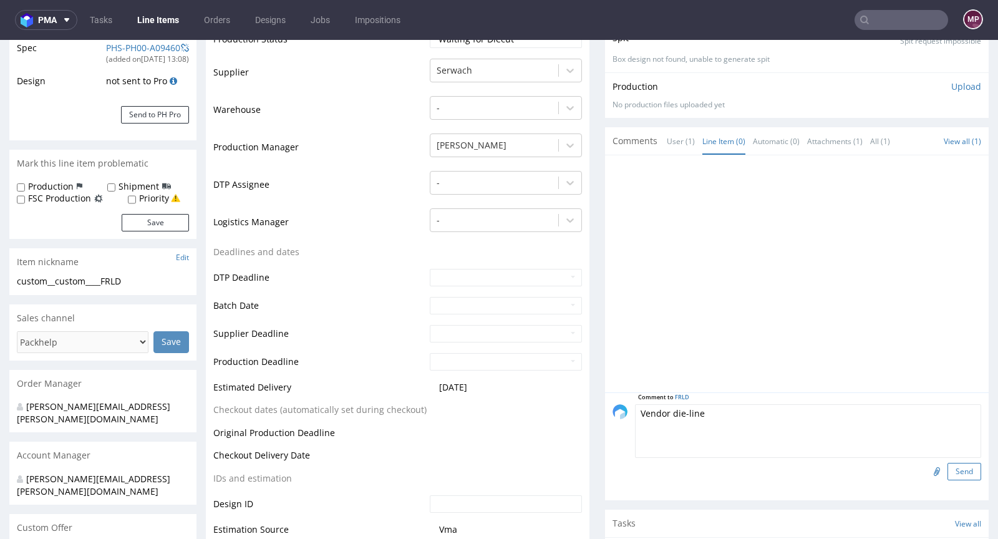
click at [947, 466] on button "Send" at bounding box center [964, 471] width 34 height 17
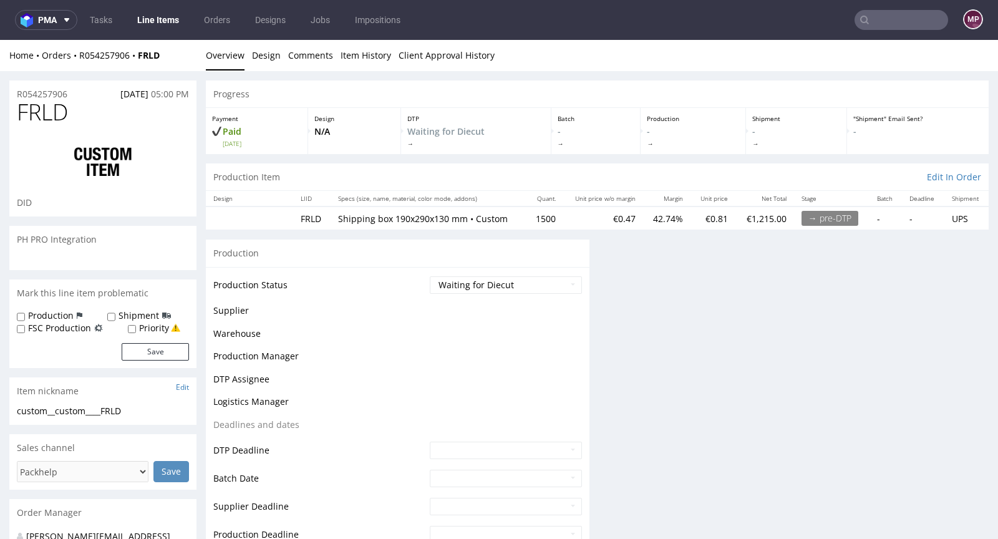
scroll to position [0, 0]
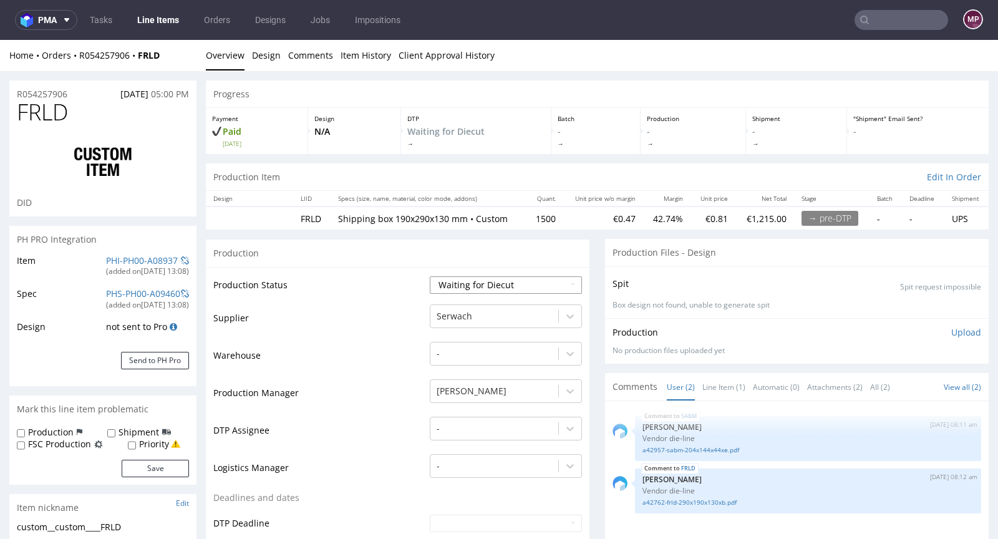
click at [491, 281] on select "Waiting for Artwork Waiting for Diecut Waiting for Mockup Waiting for DTP Waiti…" at bounding box center [506, 284] width 152 height 17
select select "pre_dtp_waiting_for_artwork"
click at [430, 276] on select "Waiting for Artwork Waiting for Diecut Waiting for Mockup Waiting for DTP Waiti…" at bounding box center [506, 284] width 152 height 17
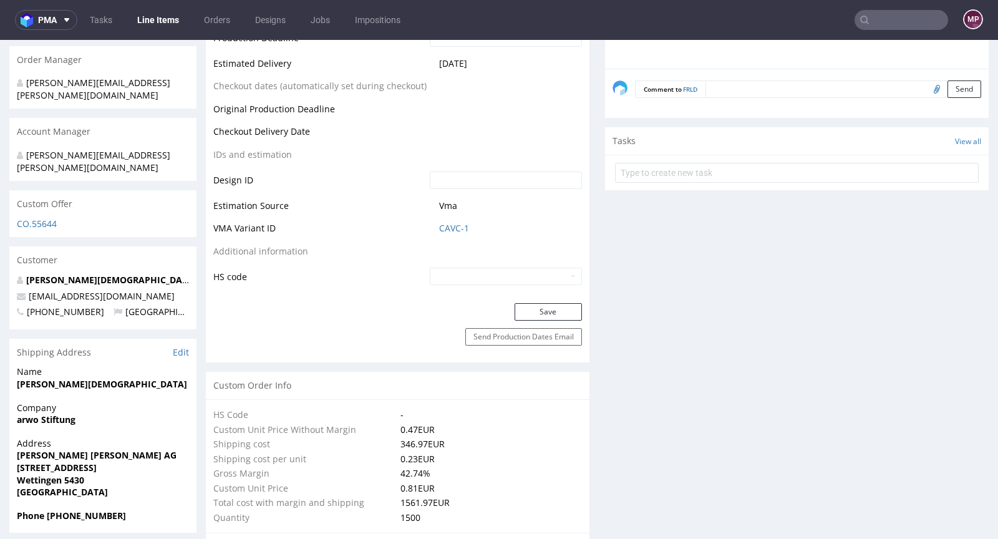
scroll to position [711, 0]
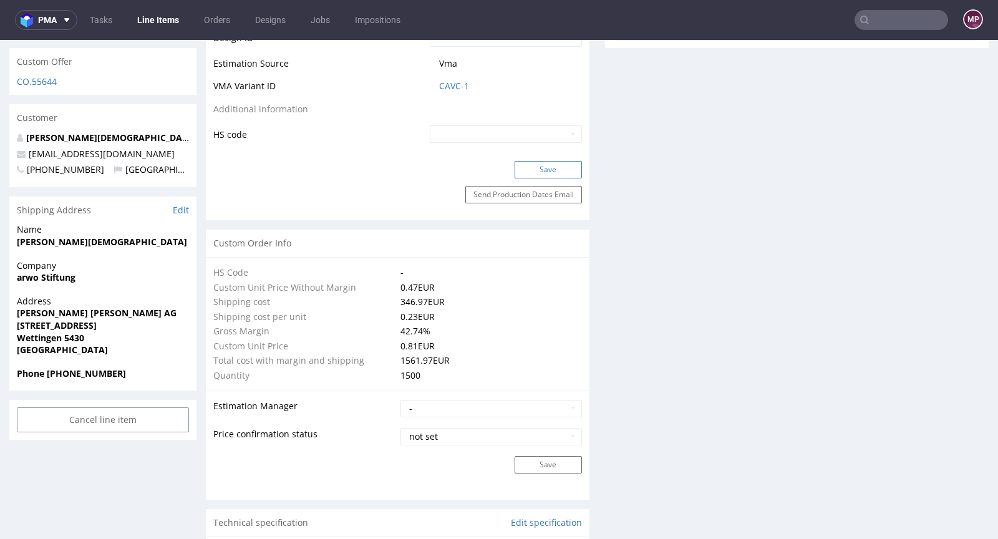
click at [539, 169] on button "Save" at bounding box center [547, 169] width 67 height 17
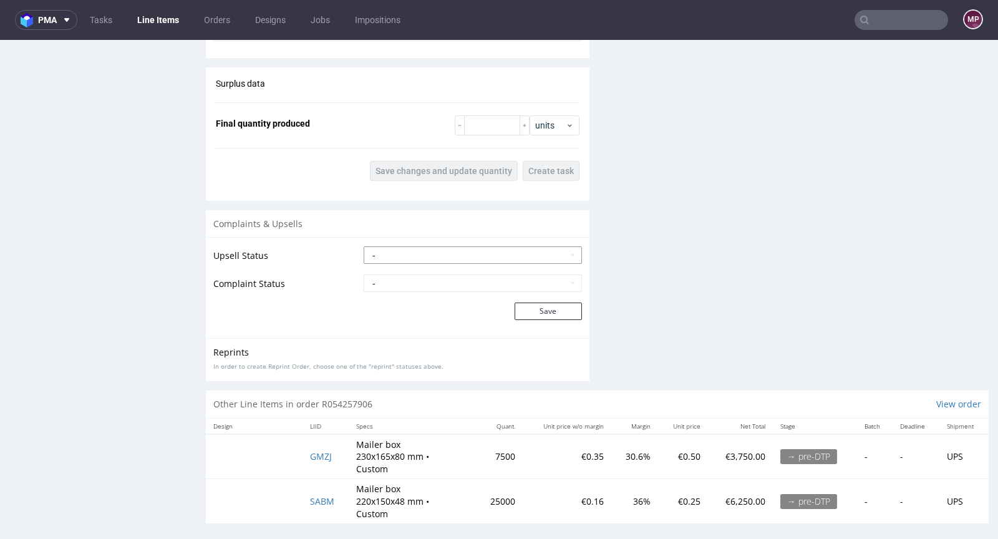
scroll to position [1849, 0]
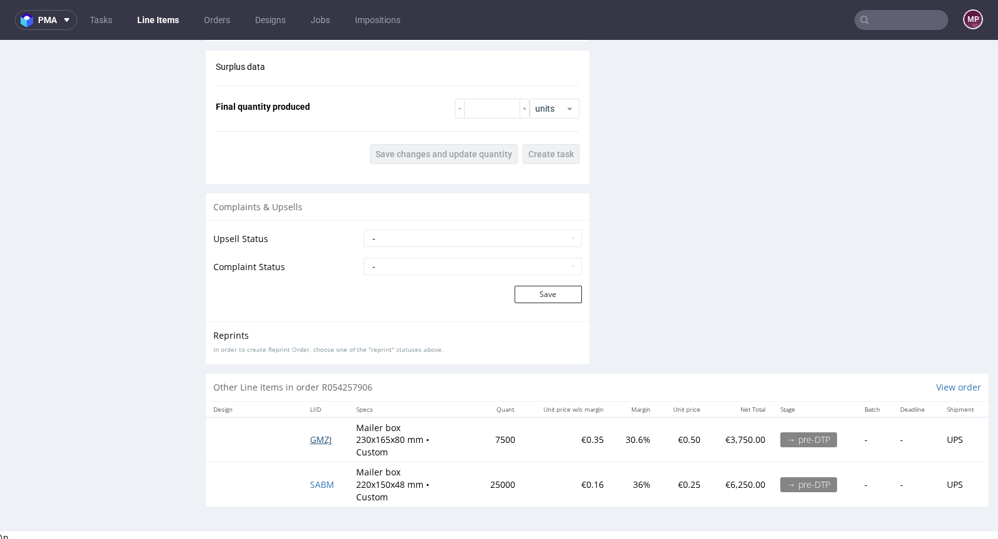
click at [324, 437] on span "GMZJ" at bounding box center [321, 439] width 22 height 12
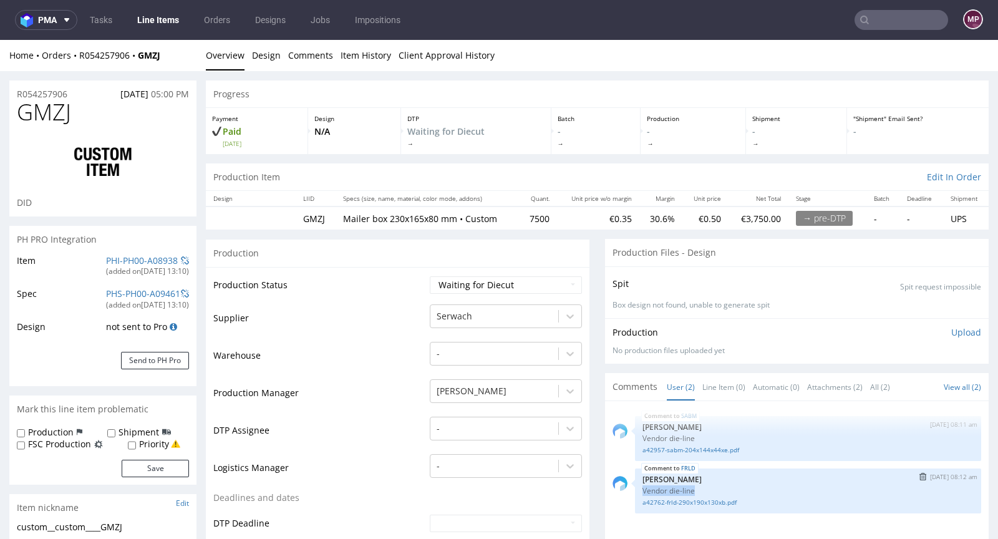
drag, startPoint x: 687, startPoint y: 487, endPoint x: 633, endPoint y: 488, distance: 53.6
click at [642, 488] on p "Vendor die-line" at bounding box center [807, 490] width 331 height 9
copy p "Vendor die-line"
click at [723, 387] on link "Line Item (0)" at bounding box center [723, 386] width 43 height 27
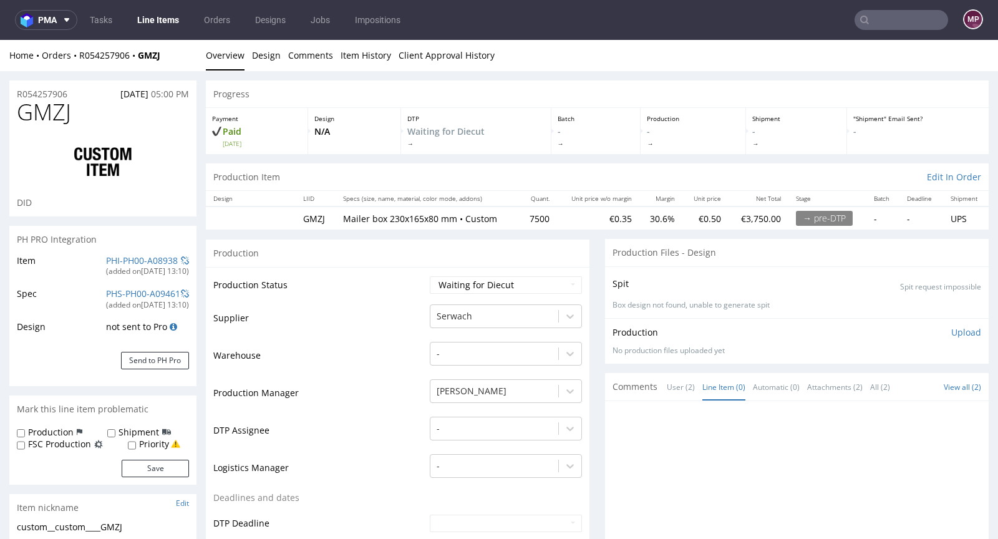
scroll to position [239, 0]
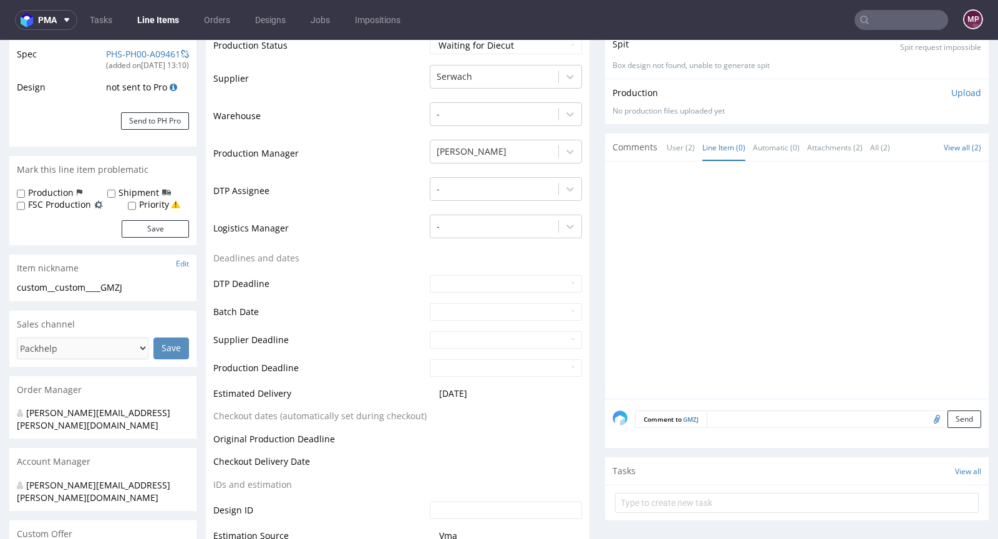
click at [710, 420] on textarea at bounding box center [843, 418] width 274 height 17
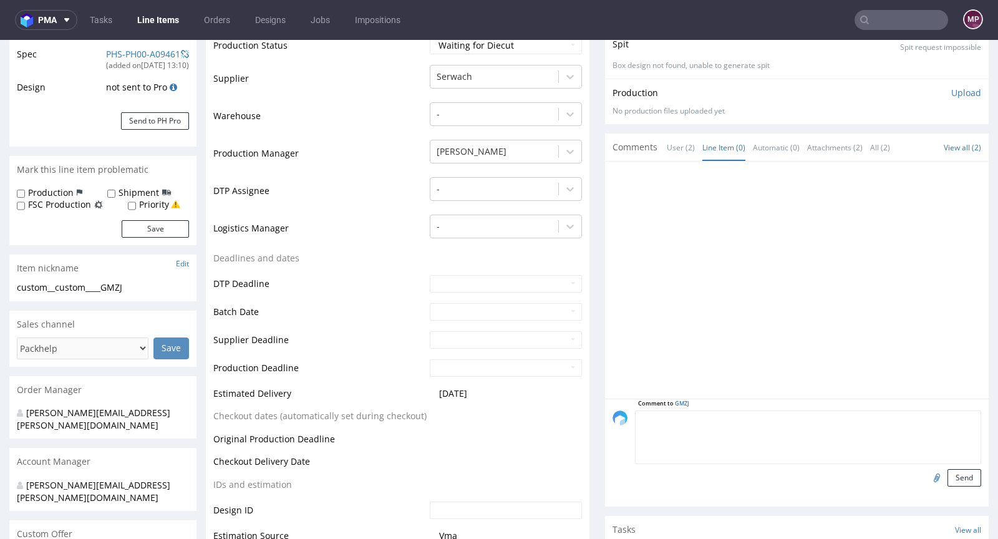
paste textarea "Vendor die-line"
type textarea "Vendor die-line"
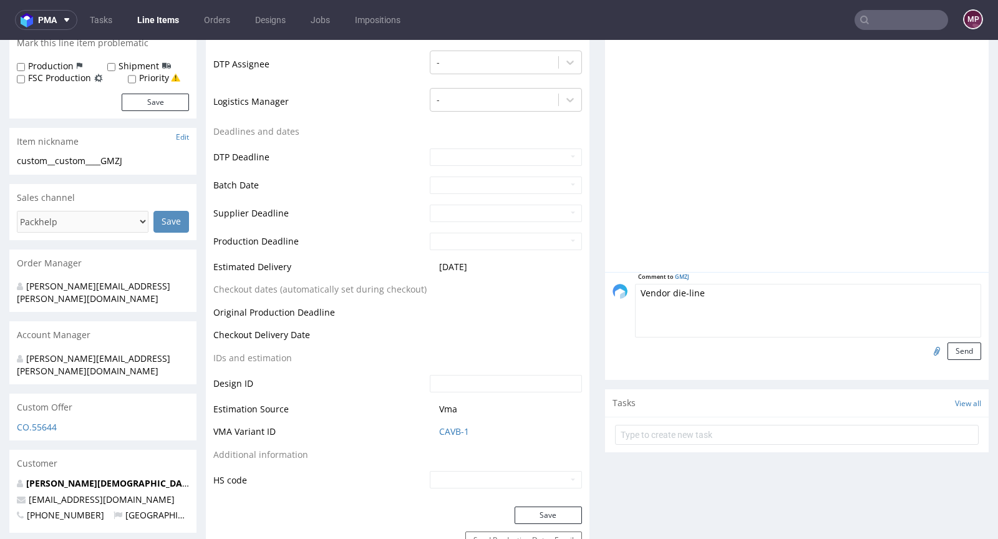
scroll to position [282, 0]
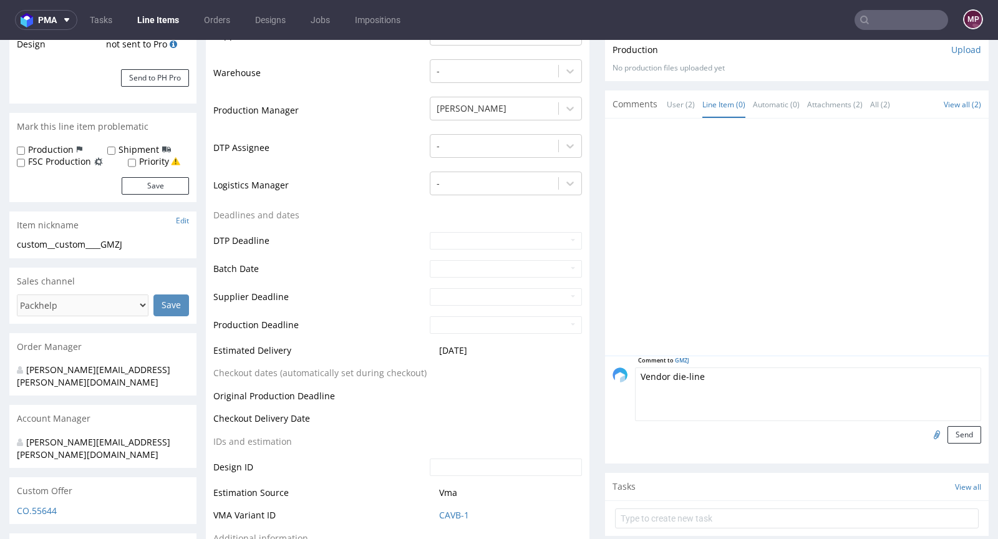
click at [926, 433] on input "file" at bounding box center [934, 434] width 17 height 16
type input "C:\fakepath\a42755-gmzj-214x159x76xe.pdf"
click at [947, 436] on button "Send" at bounding box center [964, 434] width 34 height 17
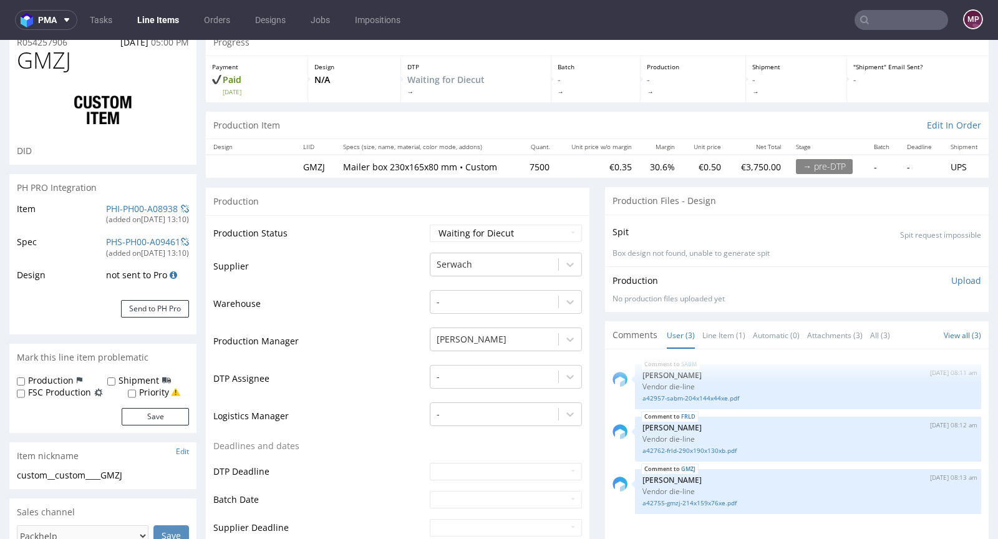
scroll to position [128, 0]
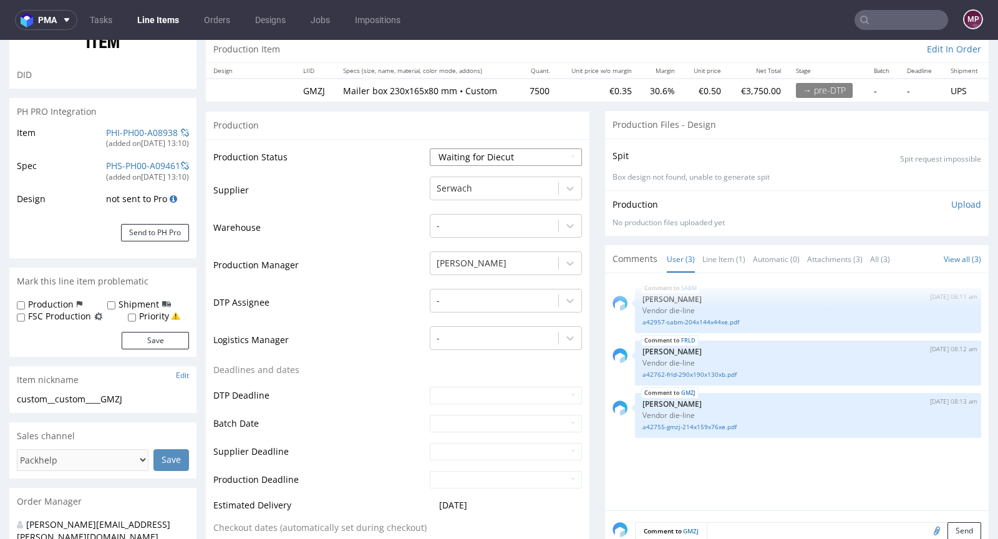
click at [507, 150] on select "Waiting for Artwork Waiting for Diecut Waiting for Mockup Waiting for DTP Waiti…" at bounding box center [506, 156] width 152 height 17
select select "pre_dtp_waiting_for_artwork"
click at [430, 148] on select "Waiting for Artwork Waiting for Diecut Waiting for Mockup Waiting for DTP Waiti…" at bounding box center [506, 156] width 152 height 17
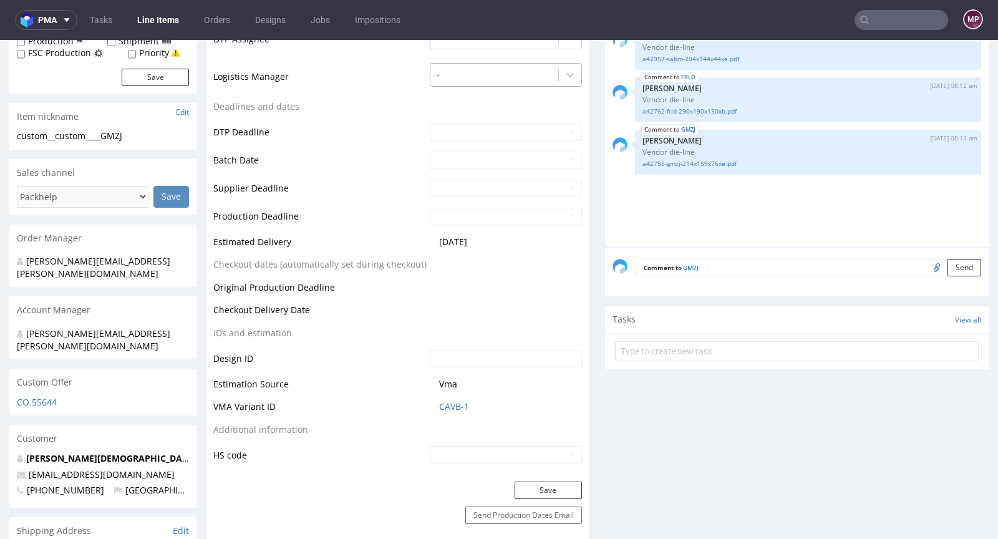
scroll to position [470, 0]
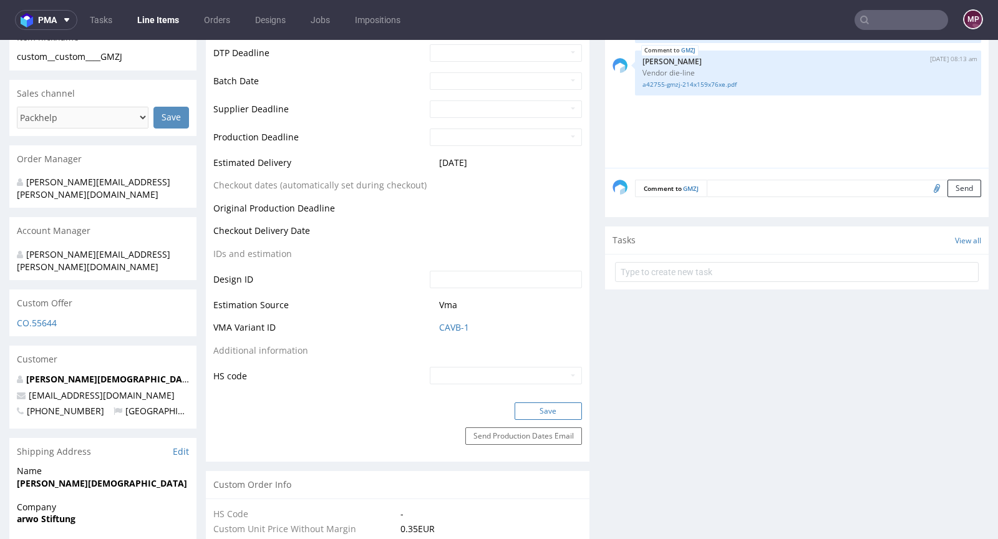
click at [532, 405] on button "Save" at bounding box center [547, 410] width 67 height 17
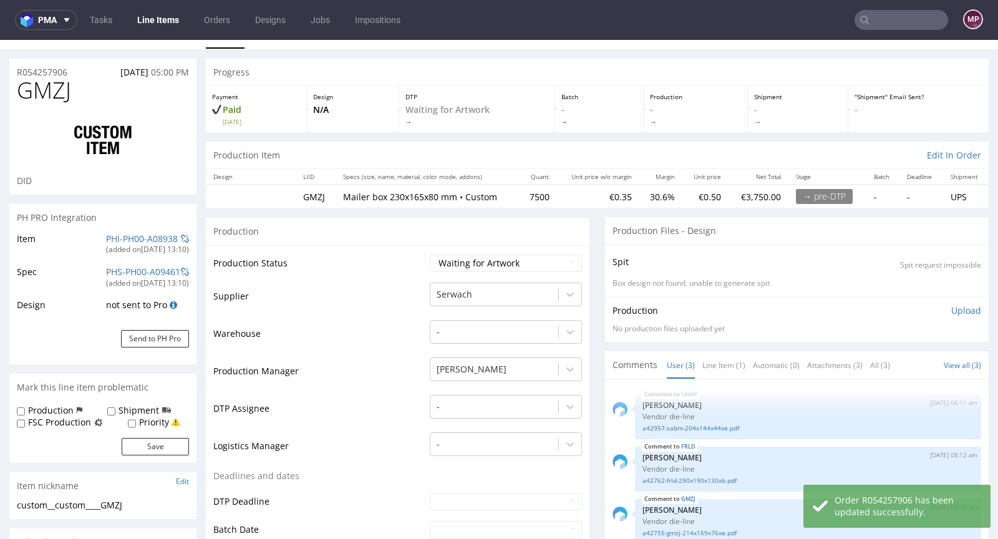
scroll to position [0, 0]
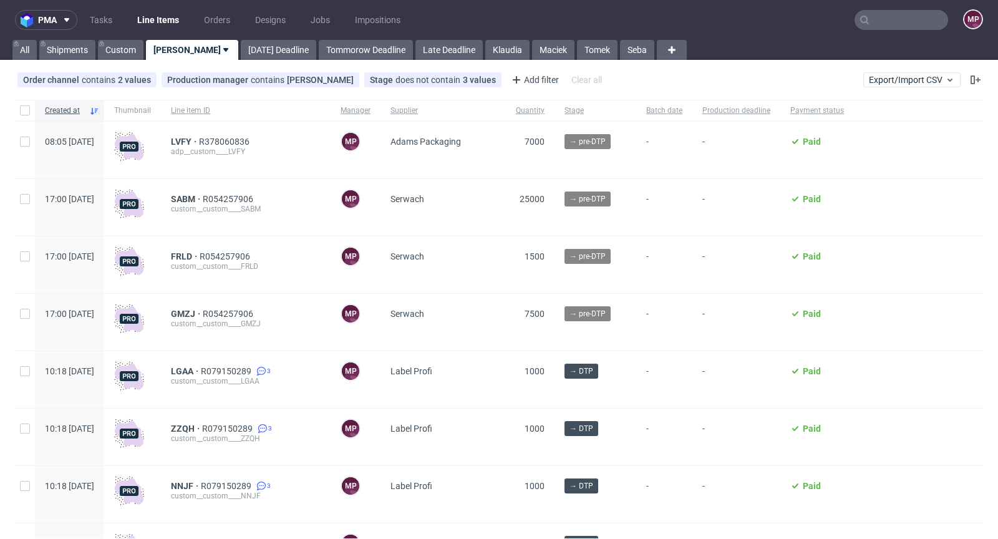
click at [278, 135] on div "LVFY R378060836 adp__custom____LVFY" at bounding box center [246, 150] width 170 height 57
click at [252, 139] on span "R378060836" at bounding box center [225, 142] width 53 height 10
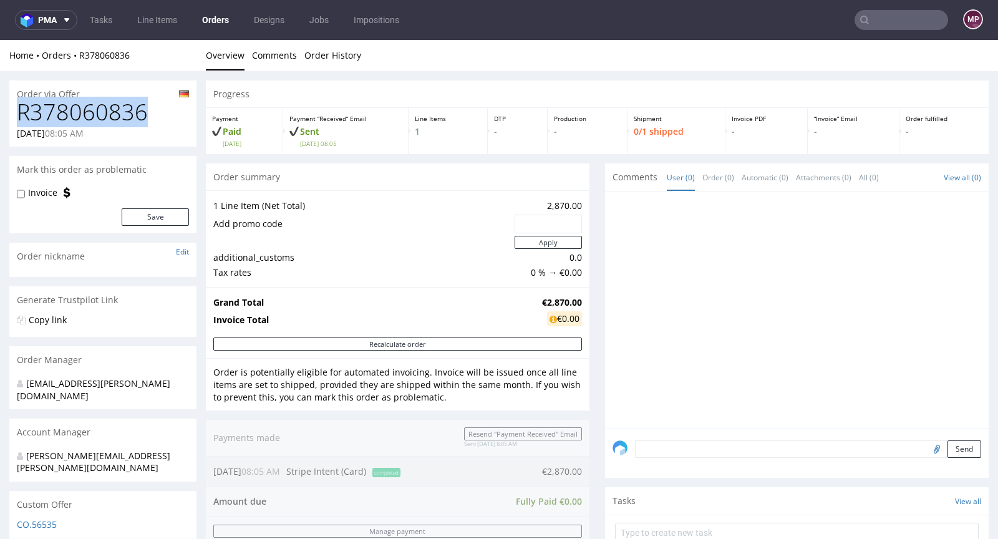
drag, startPoint x: 158, startPoint y: 110, endPoint x: 16, endPoint y: 112, distance: 142.2
click at [16, 112] on div "R378060836 20.08.2025 08:05 AM" at bounding box center [102, 123] width 187 height 47
copy h1 "R378060836"
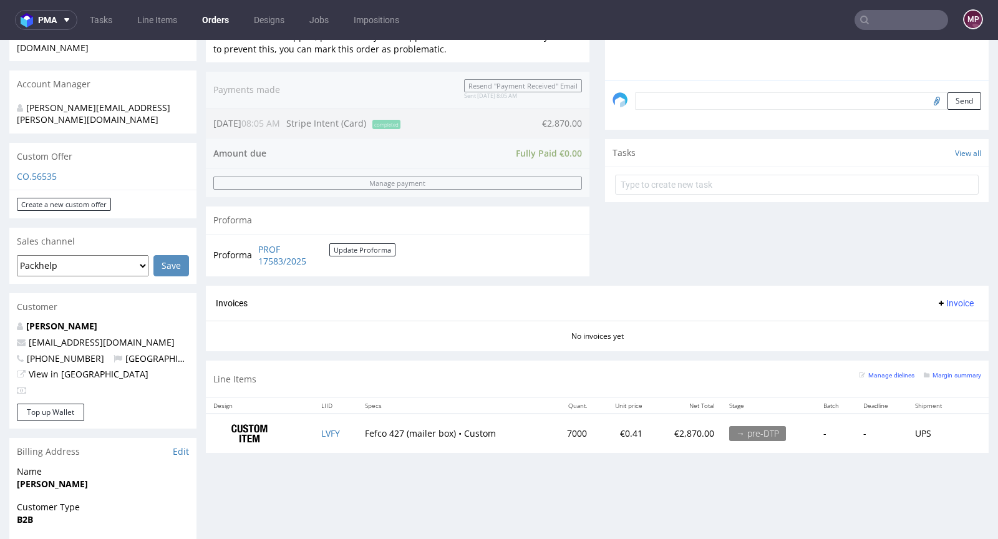
scroll to position [425, 0]
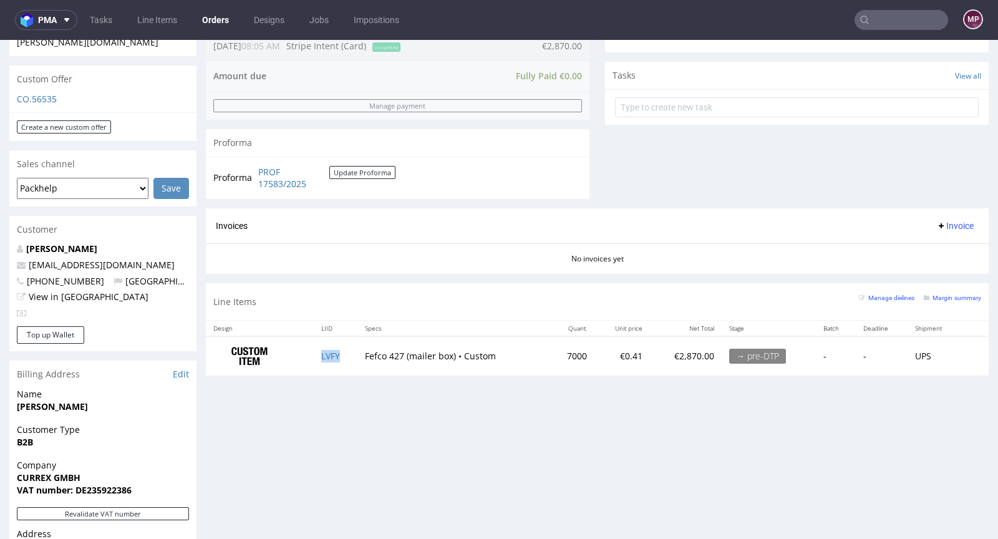
click at [340, 348] on td "LVFY" at bounding box center [336, 355] width 44 height 39
copy link "LVFY"
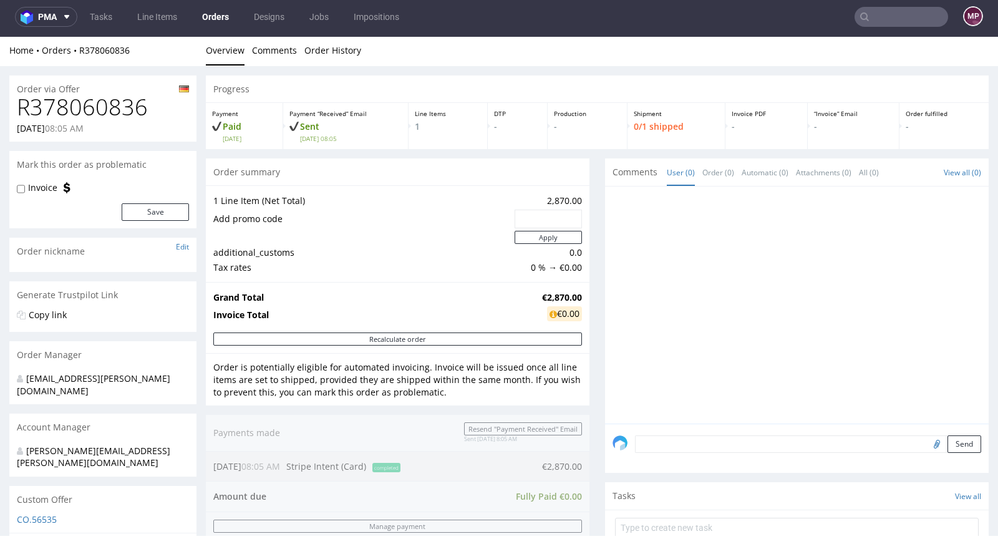
scroll to position [284, 0]
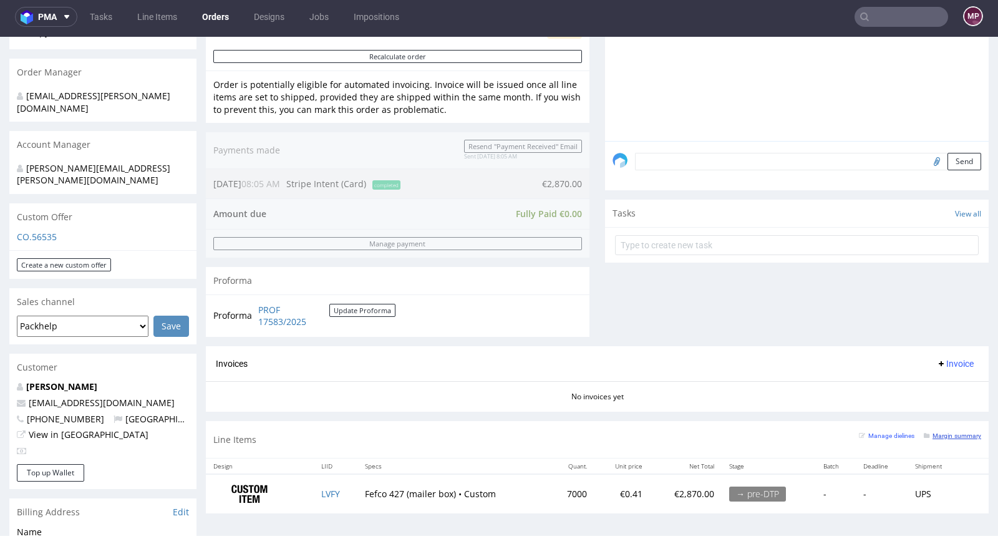
click at [931, 435] on small "Margin summary" at bounding box center [951, 435] width 57 height 7
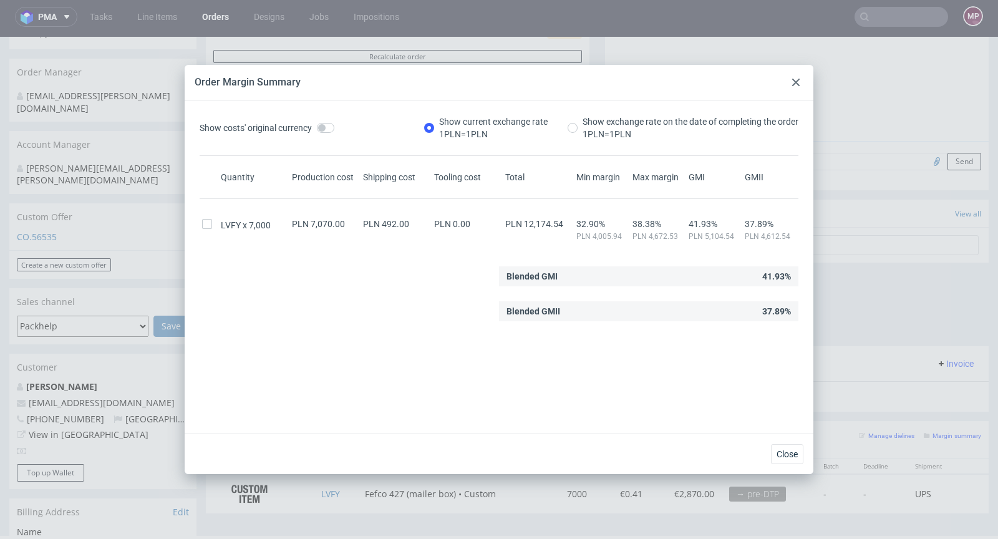
click at [797, 80] on use at bounding box center [795, 82] width 7 height 7
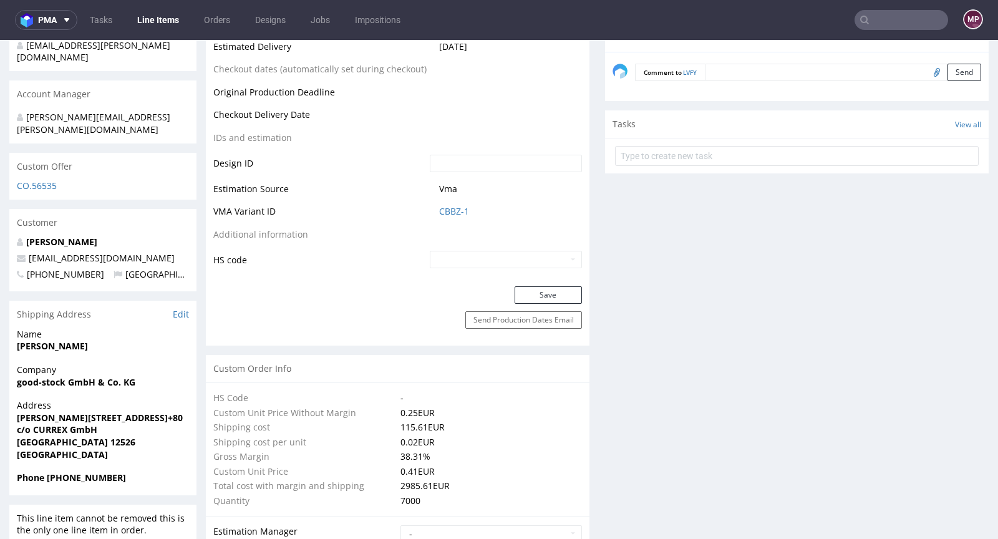
scroll to position [640, 0]
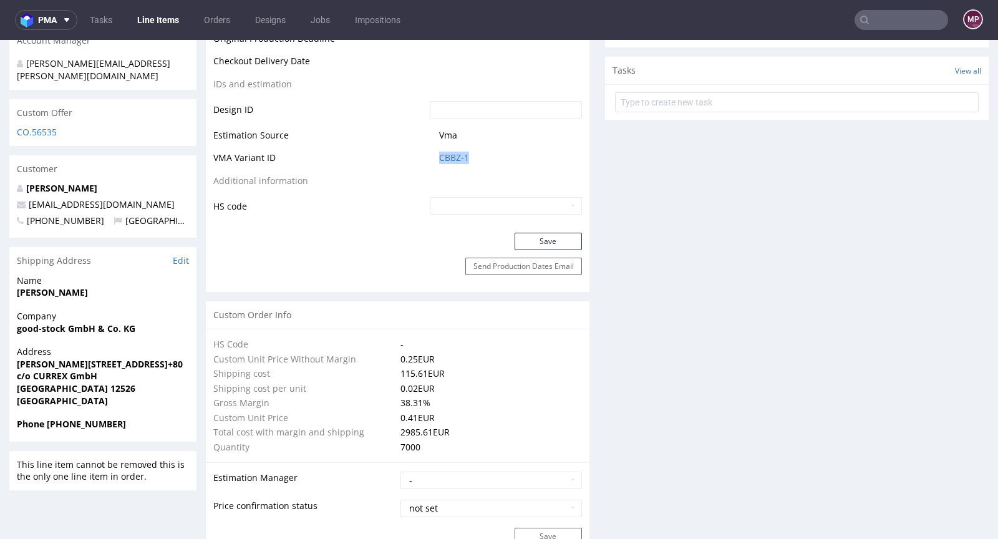
drag, startPoint x: 483, startPoint y: 157, endPoint x: 417, endPoint y: 156, distance: 66.1
click at [417, 156] on tr "VMA Variant ID CBBZ-1" at bounding box center [397, 161] width 368 height 23
copy tr "CBBZ-1"
click at [450, 154] on link "CBBZ-1" at bounding box center [454, 157] width 30 height 12
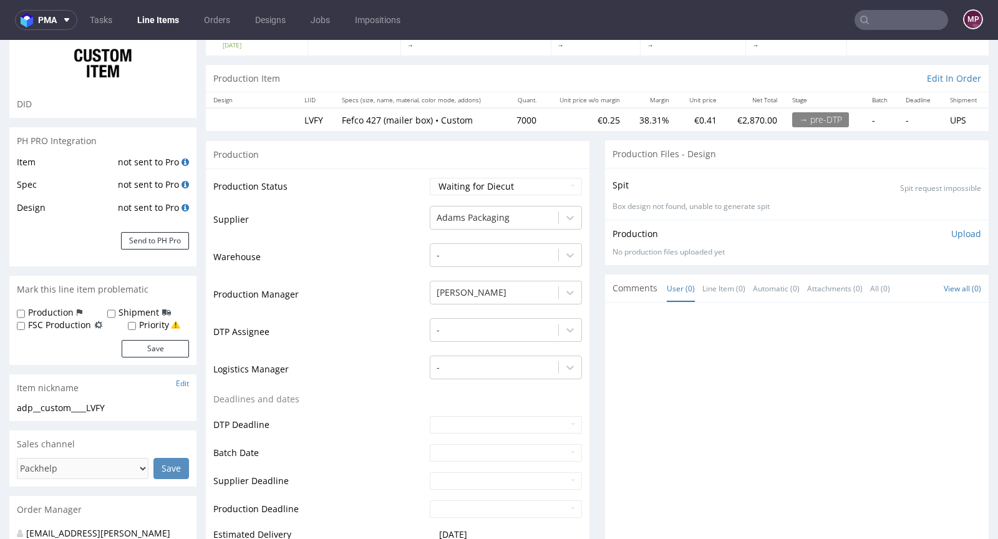
scroll to position [0, 0]
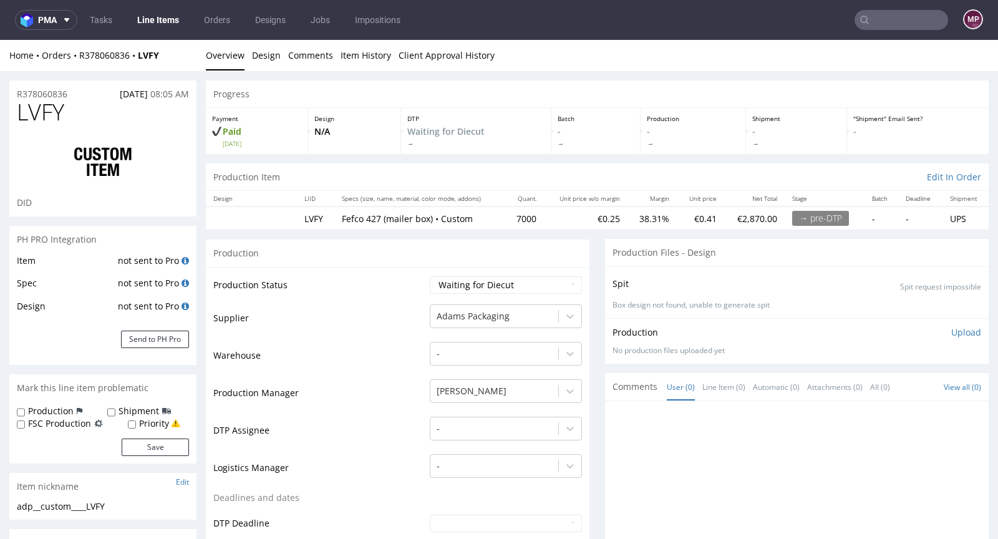
click at [719, 401] on div at bounding box center [796, 519] width 383 height 237
click at [715, 393] on link "Line Item (0)" at bounding box center [723, 386] width 43 height 27
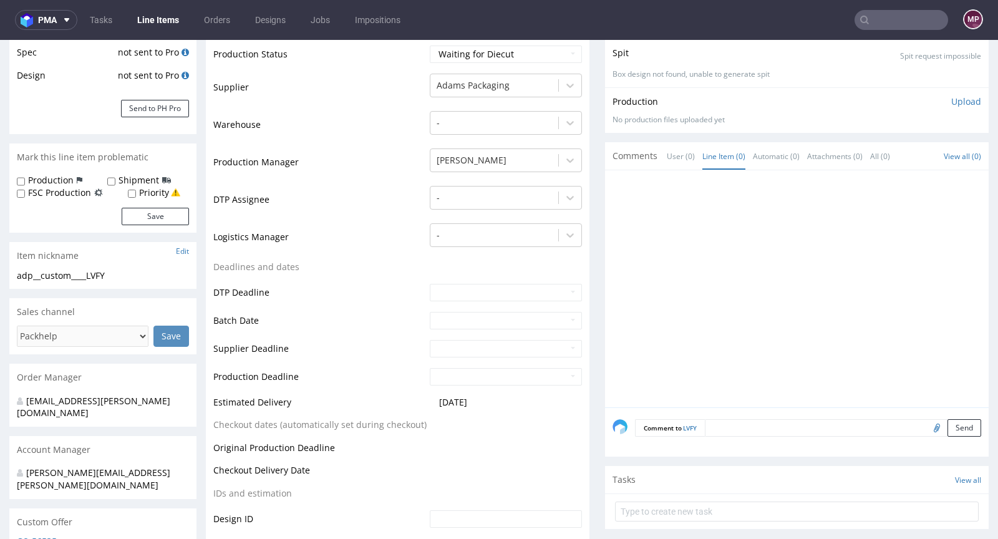
click at [731, 419] on textarea at bounding box center [842, 427] width 276 height 17
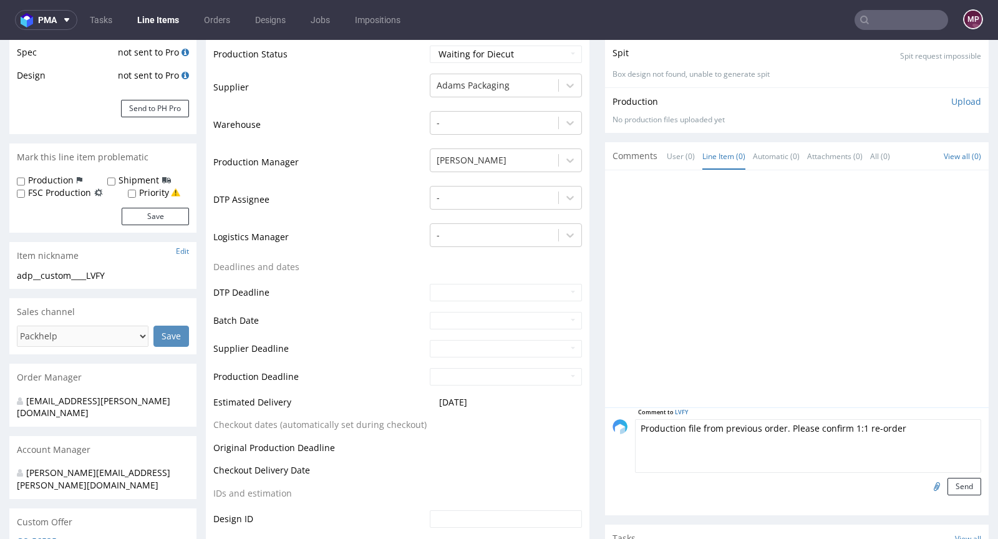
type textarea "Production file from previous order. Please confirm 1:1 re-order"
click at [926, 486] on input "file" at bounding box center [934, 486] width 17 height 16
type input "C:\fakepath\custom__custom____NNVD__d0__oR275720563.pdf"
click at [947, 482] on button "Send" at bounding box center [964, 486] width 34 height 17
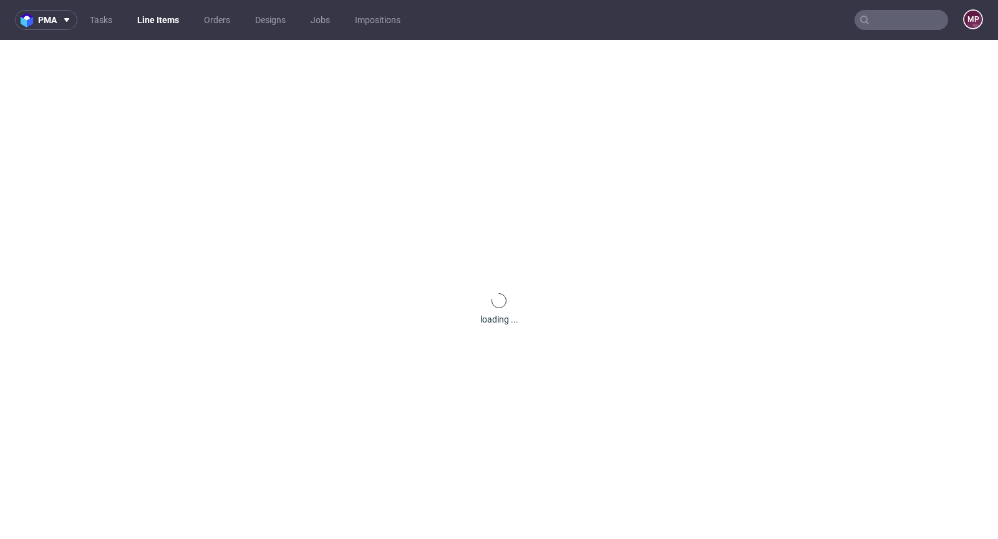
scroll to position [0, 0]
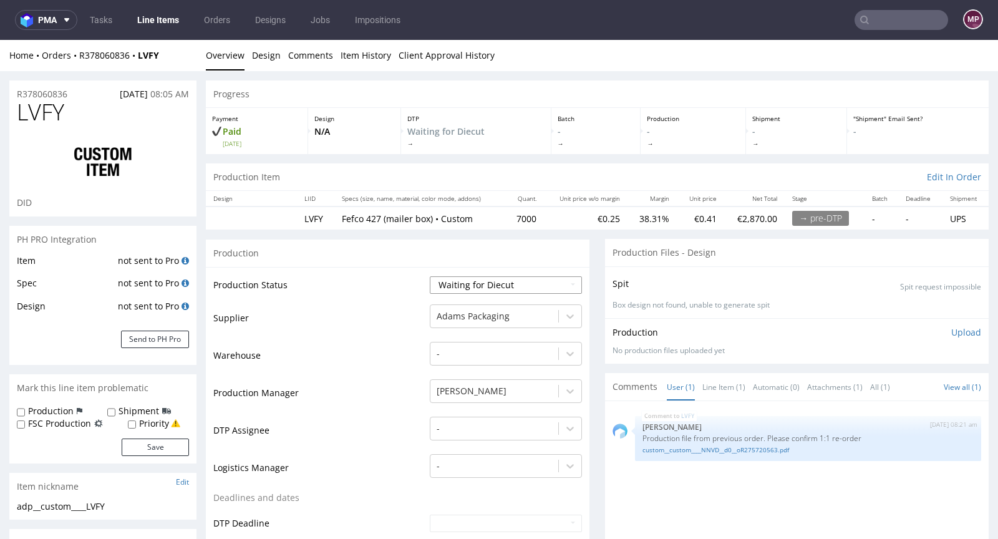
click at [461, 279] on select "Waiting for Artwork Waiting for Diecut Waiting for Mockup Waiting for DTP Waiti…" at bounding box center [506, 284] width 152 height 17
select select "pre_dtp_waiting_for_artwork"
click at [430, 276] on select "Waiting for Artwork Waiting for Diecut Waiting for Mockup Waiting for DTP Waiti…" at bounding box center [506, 284] width 152 height 17
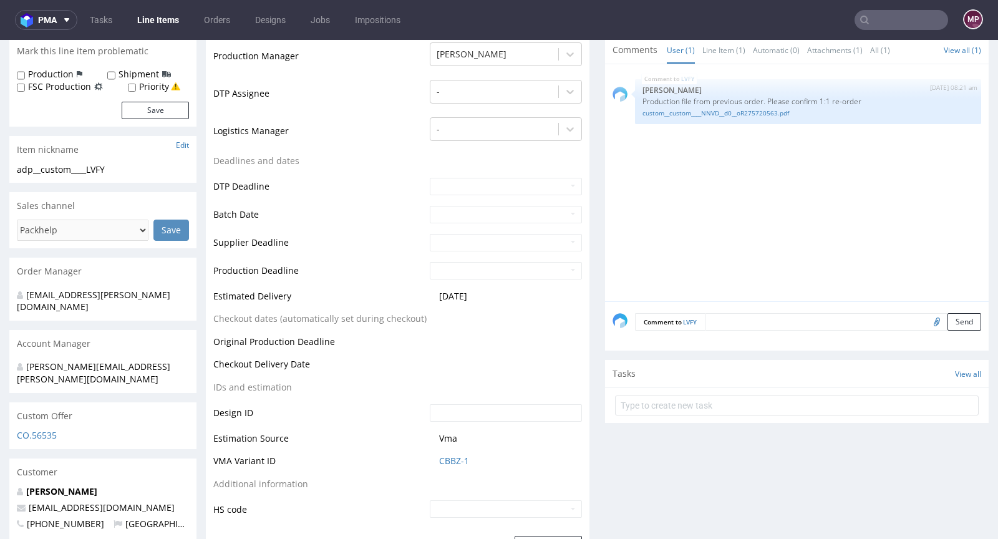
scroll to position [587, 0]
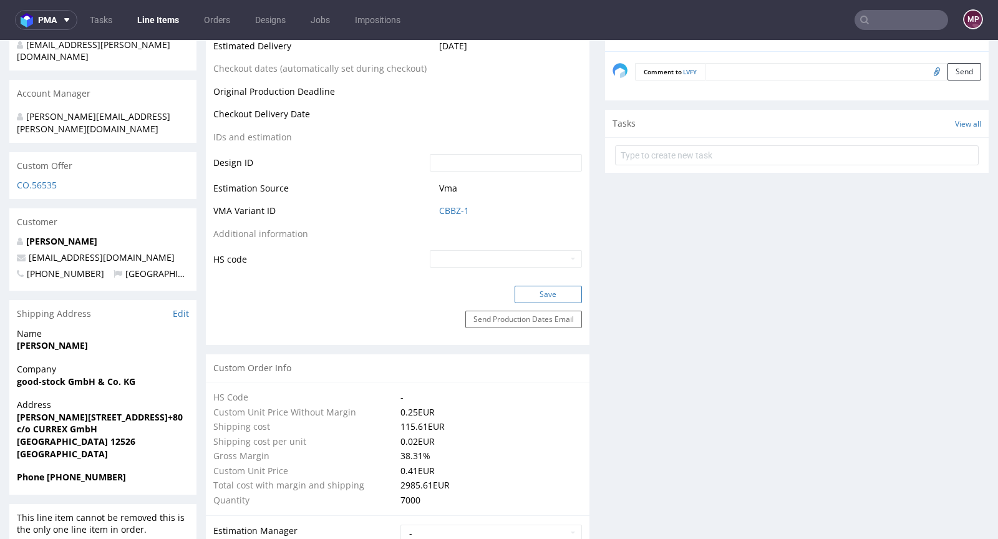
click at [529, 291] on button "Save" at bounding box center [547, 294] width 67 height 17
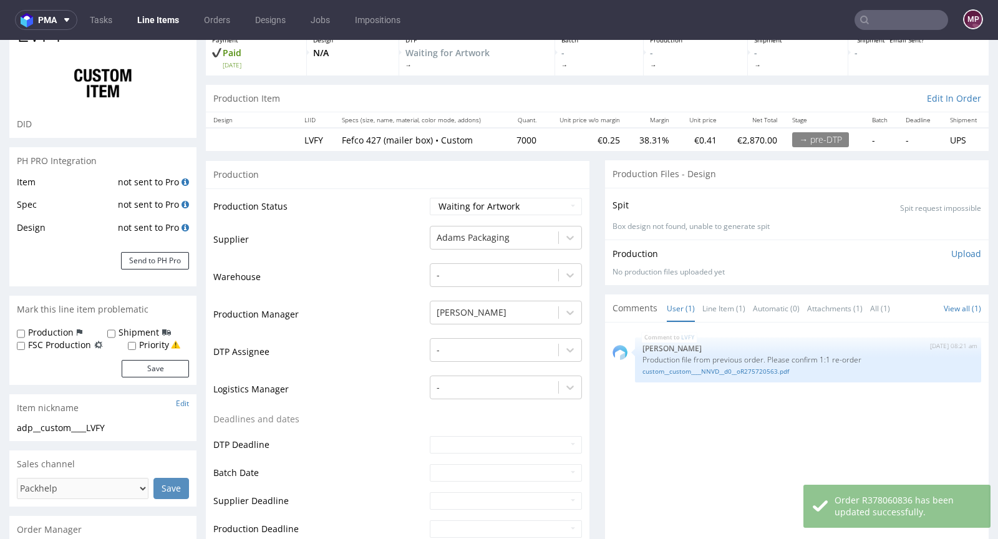
scroll to position [0, 0]
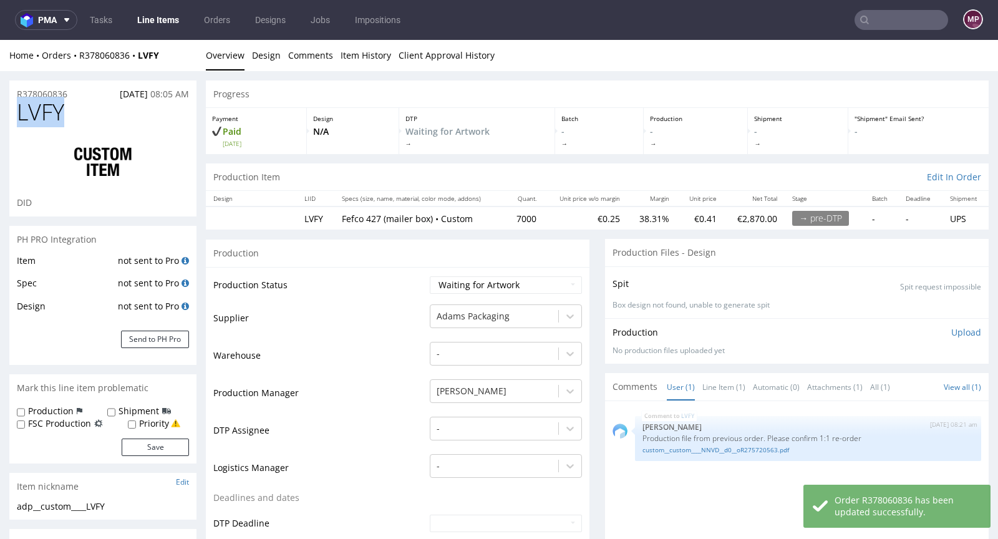
drag, startPoint x: 75, startPoint y: 115, endPoint x: 17, endPoint y: 110, distance: 58.1
click at [17, 110] on h1 "LVFY" at bounding box center [103, 112] width 172 height 25
copy span "LVFY"
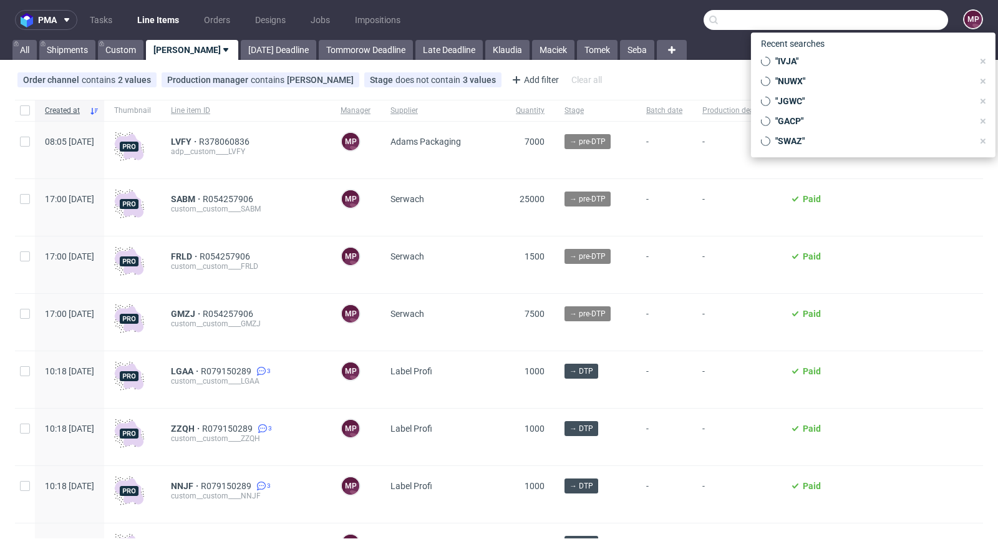
click at [892, 21] on input "text" at bounding box center [825, 20] width 244 height 20
paste input "ZQDS"
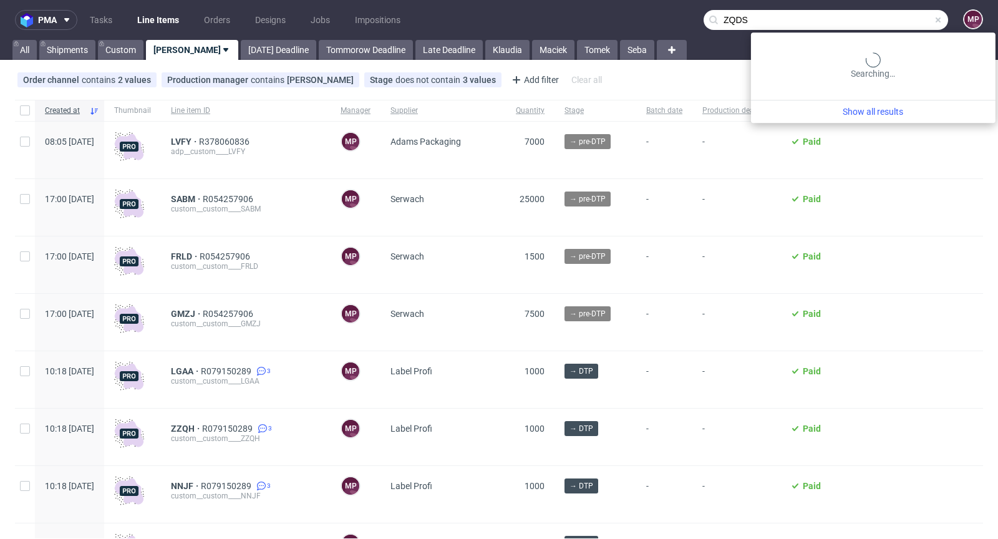
type input "ZQDS"
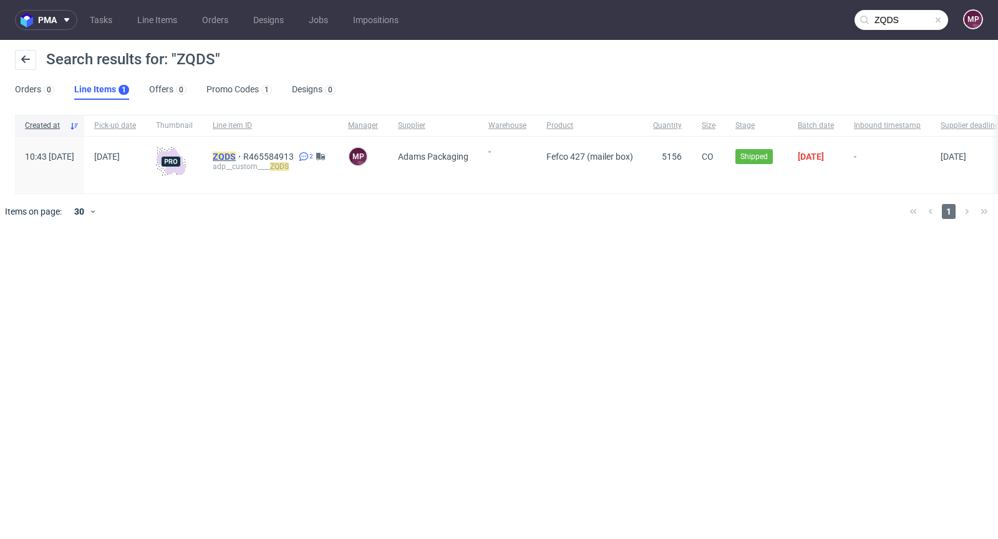
click at [236, 156] on mark "ZQDS" at bounding box center [224, 156] width 23 height 10
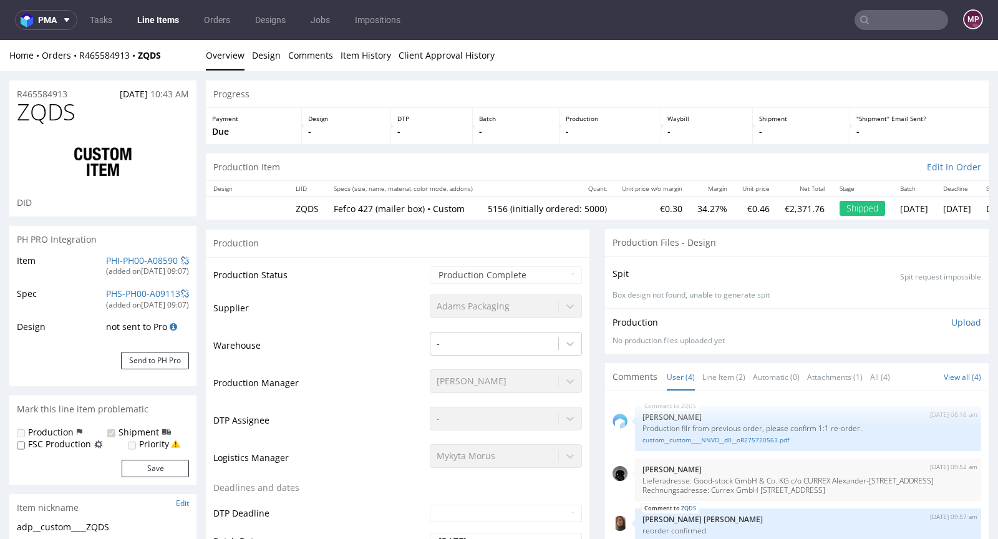
select select "in_progress"
click at [709, 375] on link "Line Item (2)" at bounding box center [723, 376] width 43 height 27
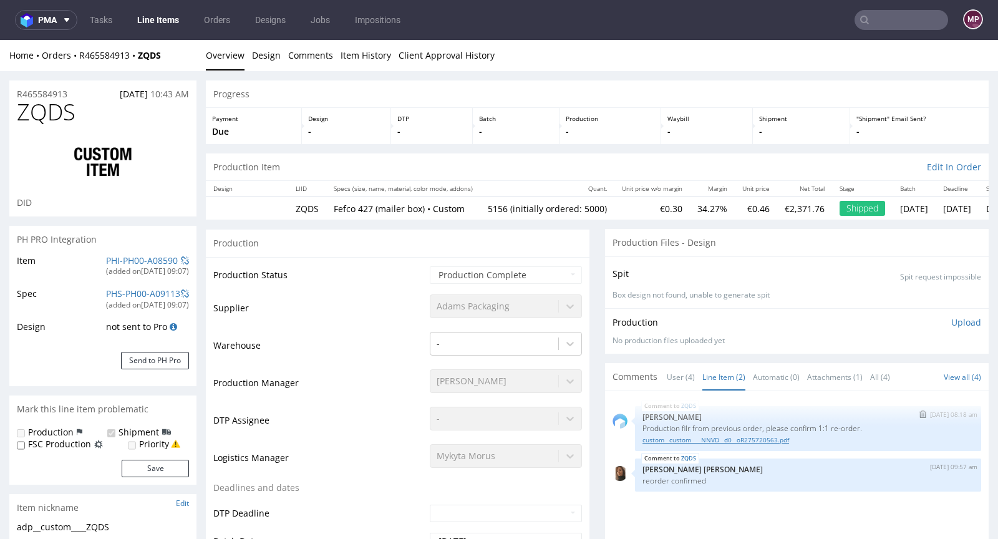
click at [705, 437] on link "custom__custom____NNVD__d0__oR275720563.pdf" at bounding box center [807, 439] width 331 height 9
